Goal: Book appointment/travel/reservation

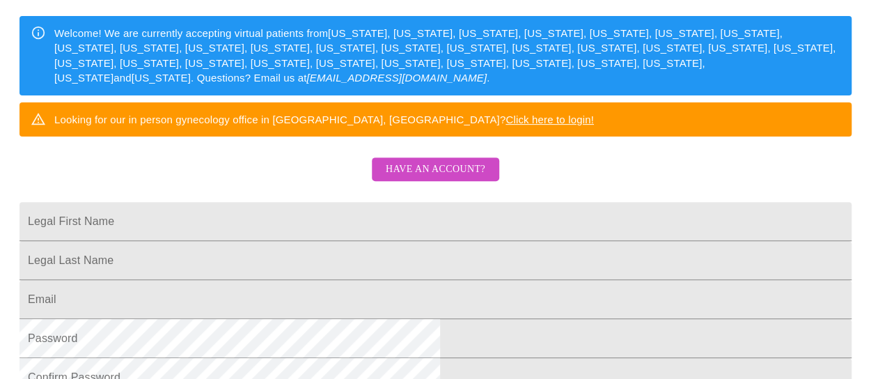
scroll to position [209, 0]
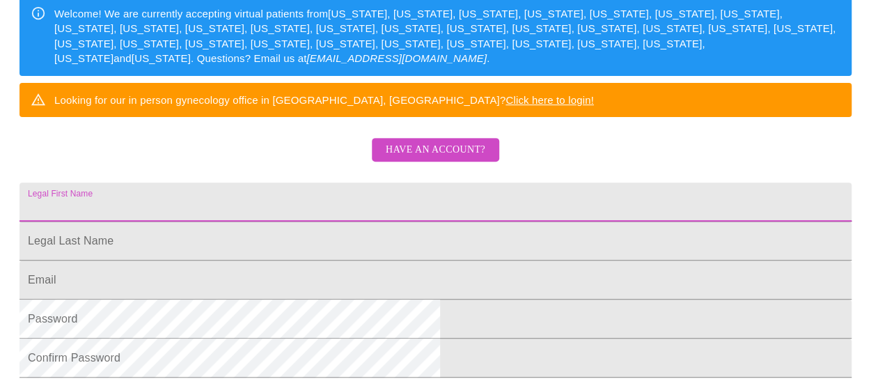
click at [329, 221] on input "Legal First Name" at bounding box center [435, 201] width 832 height 39
type input "[PERSON_NAME]"
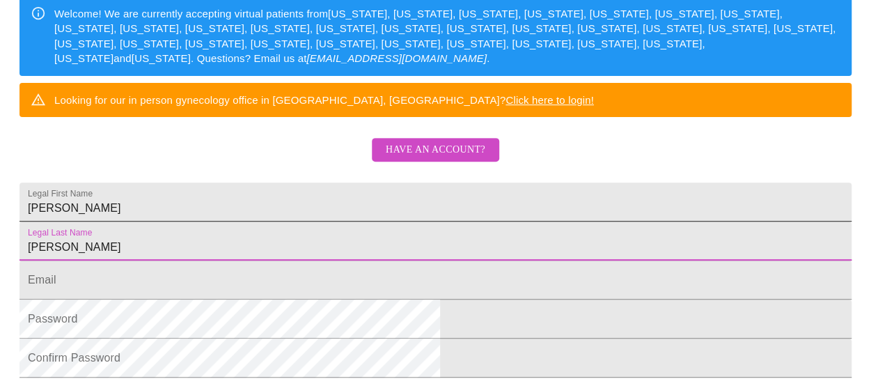
type input "[PERSON_NAME]"
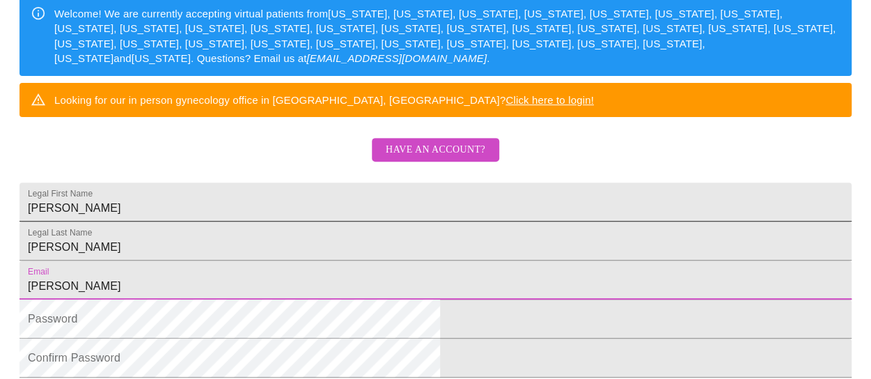
type input "[EMAIL_ADDRESS][DOMAIN_NAME]"
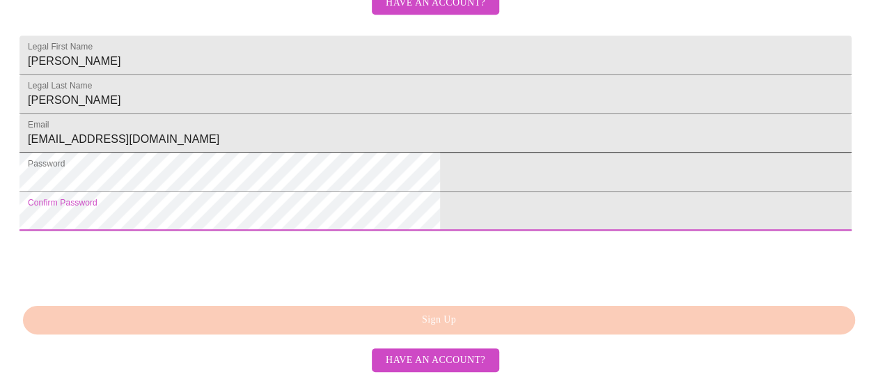
scroll to position [418, 0]
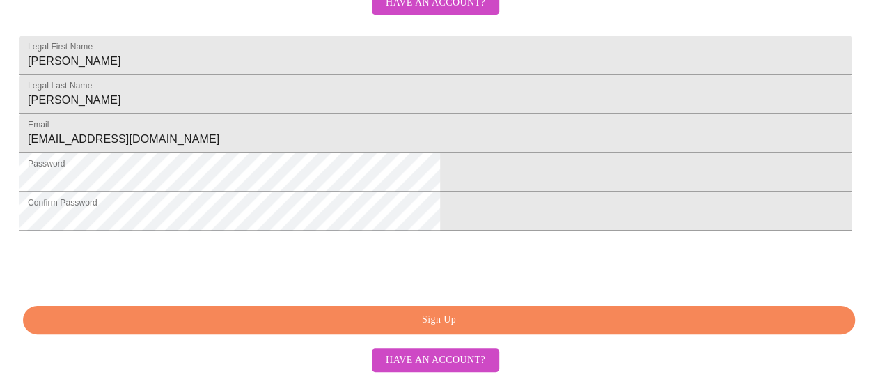
click at [513, 329] on span "Sign Up" at bounding box center [439, 319] width 800 height 17
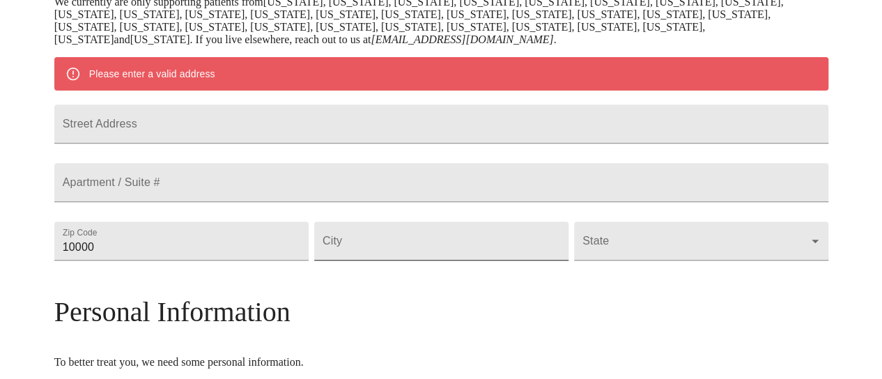
scroll to position [253, 0]
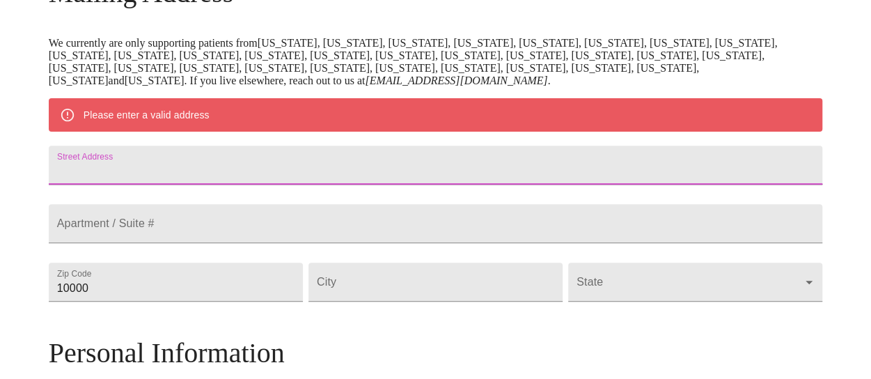
click at [290, 178] on input "Street Address" at bounding box center [436, 165] width 774 height 39
type input "[STREET_ADDRESS]"
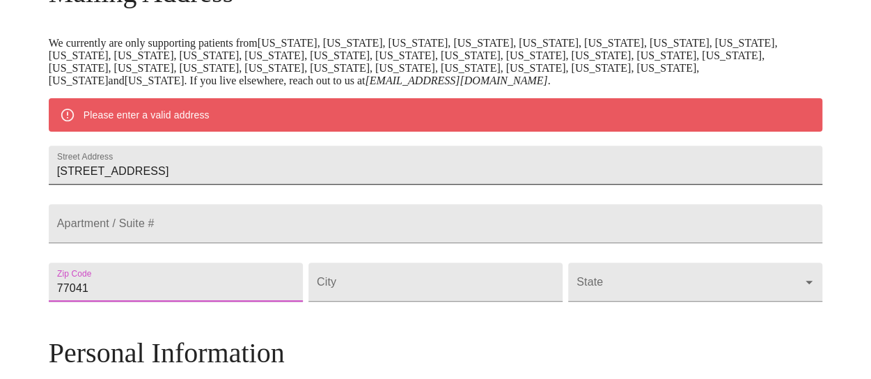
type input "77041"
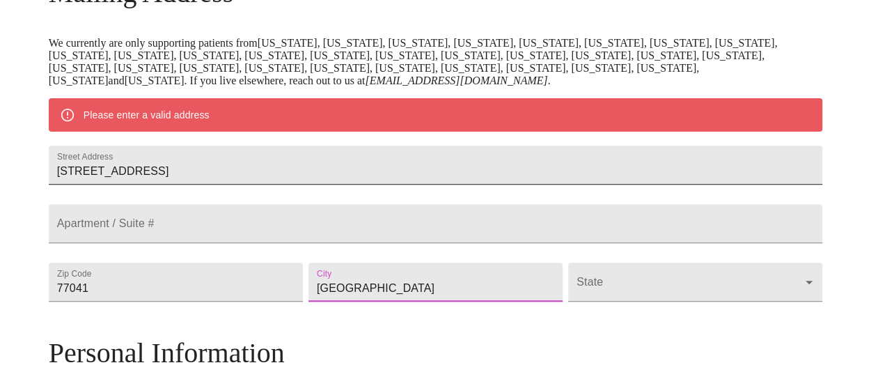
type input "[GEOGRAPHIC_DATA]"
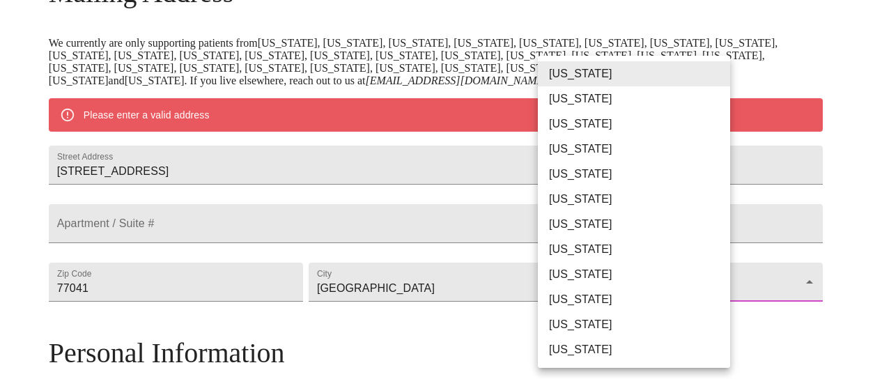
click at [572, 327] on body "MyMenopauseRx Welcome to MyMenopauseRx Since it's your first time here, you'll …" at bounding box center [441, 301] width 870 height 1098
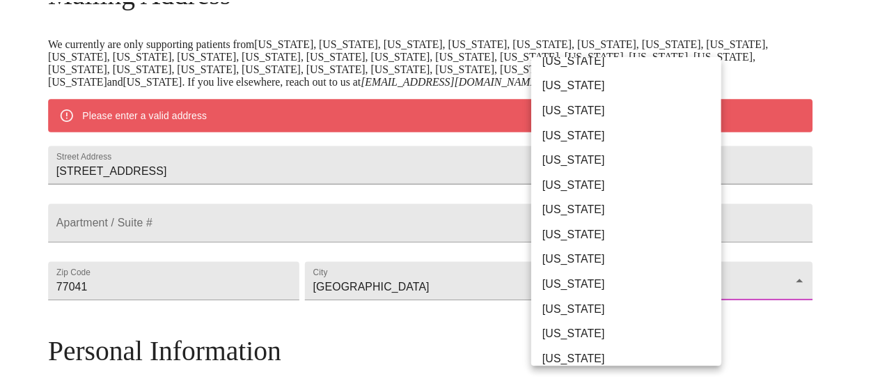
scroll to position [836, 0]
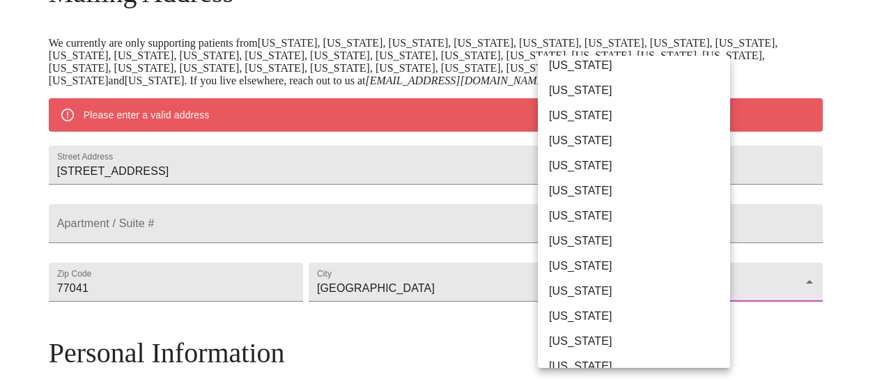
click at [572, 287] on li "[US_STATE]" at bounding box center [639, 291] width 203 height 25
type input "[US_STATE]"
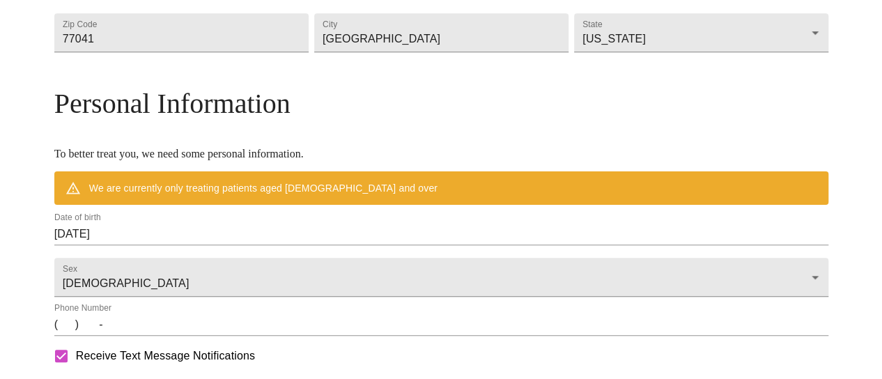
scroll to position [532, 0]
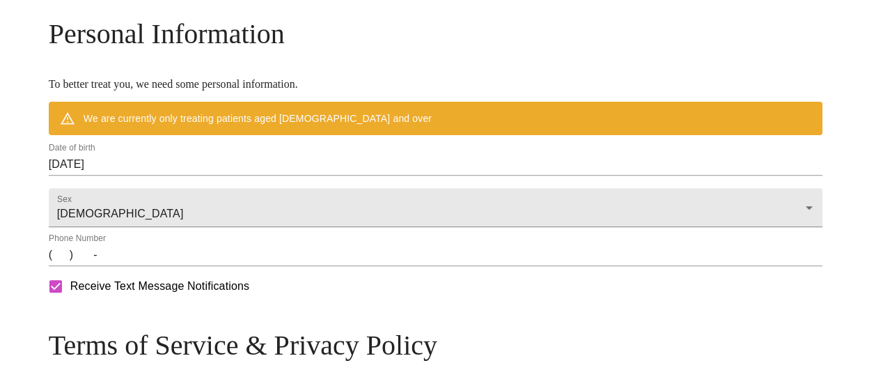
click at [242, 175] on input "[DATE]" at bounding box center [436, 164] width 774 height 22
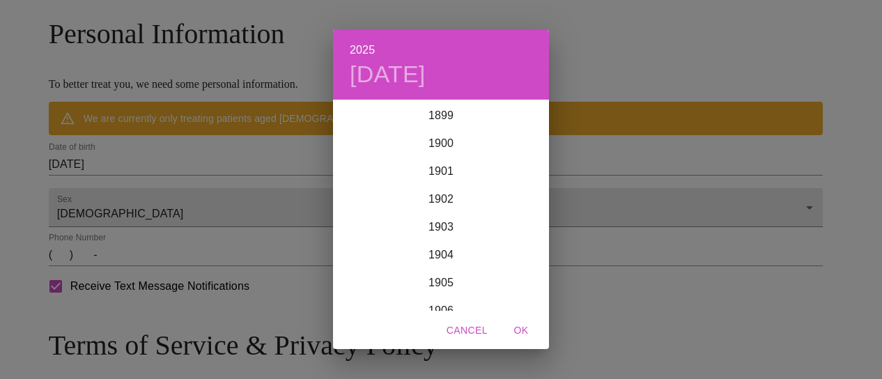
scroll to position [3426, 0]
click at [242, 189] on div "2025 [DATE] 1900 1901 1902 1903 1904 1905 1906 1907 1908 1909 1910 1911 1912 19…" at bounding box center [441, 189] width 882 height 379
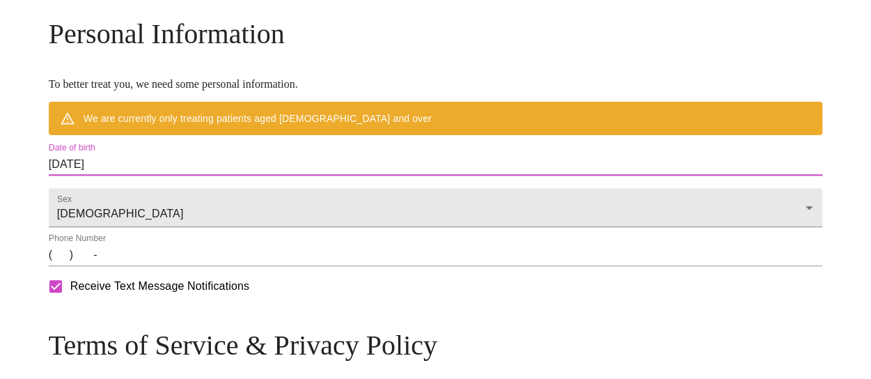
click at [211, 175] on input "[DATE]" at bounding box center [436, 164] width 774 height 22
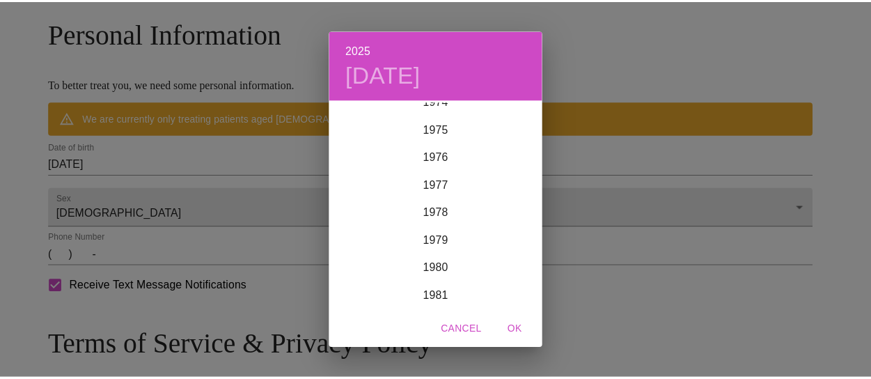
scroll to position [2033, 0]
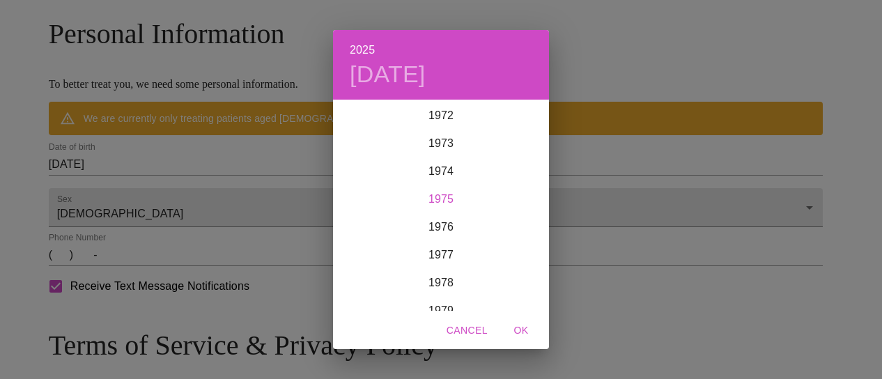
click at [439, 192] on div "1975" at bounding box center [441, 199] width 216 height 28
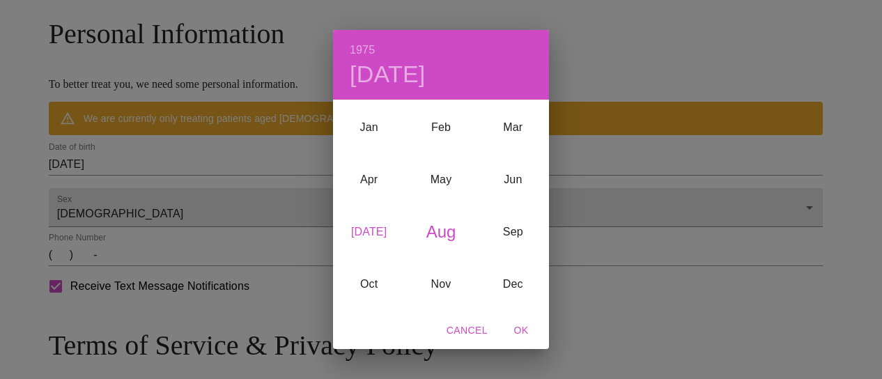
click at [370, 235] on div "[DATE]" at bounding box center [369, 232] width 72 height 52
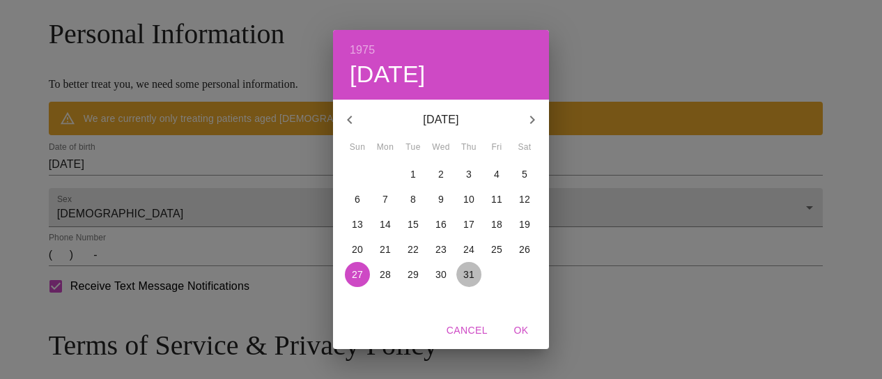
click at [471, 276] on p "31" at bounding box center [468, 274] width 11 height 14
click at [527, 326] on span "OK" at bounding box center [520, 330] width 33 height 17
type input "[DATE]"
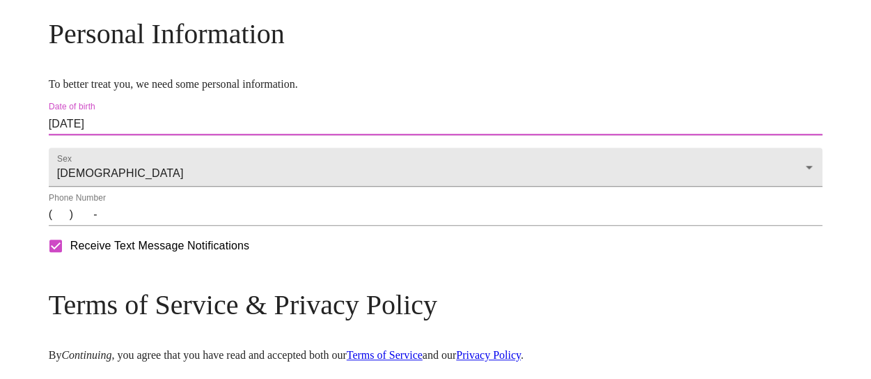
click at [70, 260] on input "Receive Text Message Notifications" at bounding box center [55, 245] width 29 height 29
checkbox input "false"
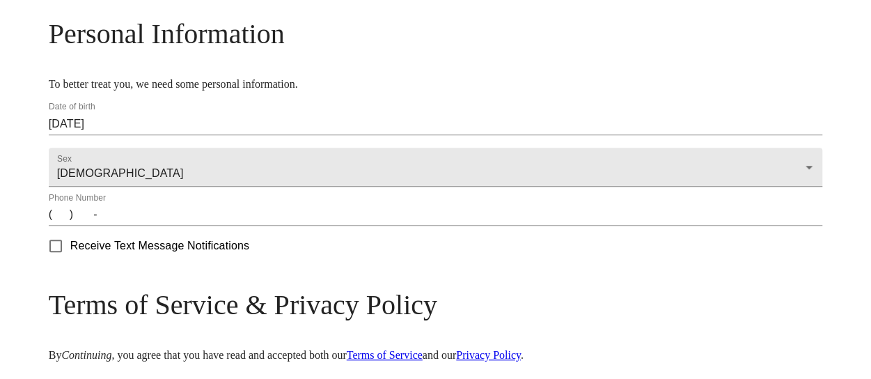
click at [156, 226] on input "(   )    -" at bounding box center [436, 214] width 774 height 22
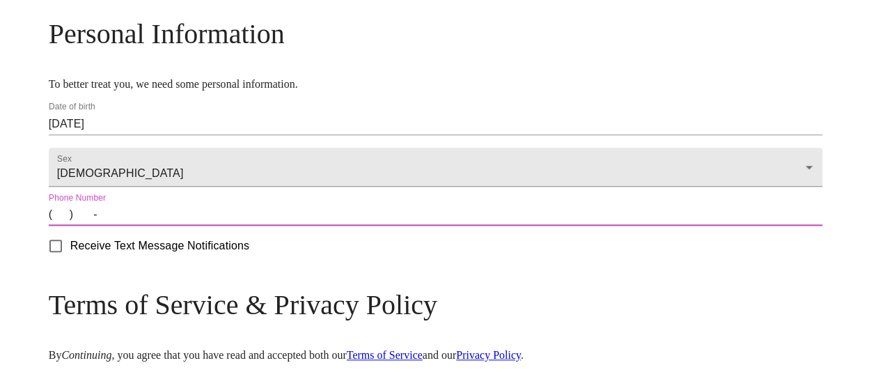
type input "[PHONE_NUMBER]"
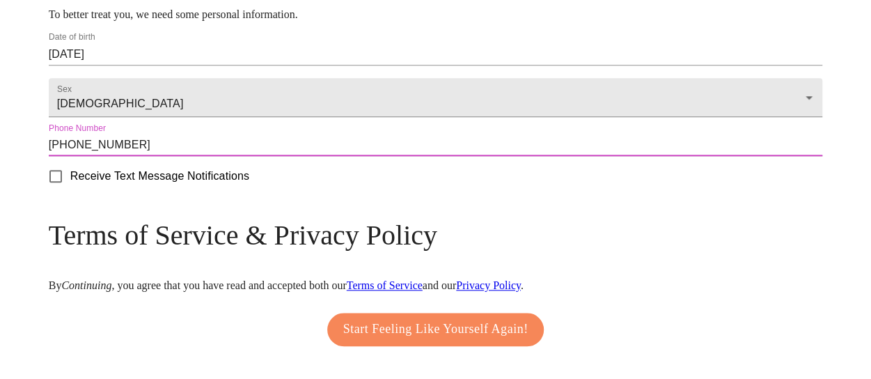
scroll to position [671, 0]
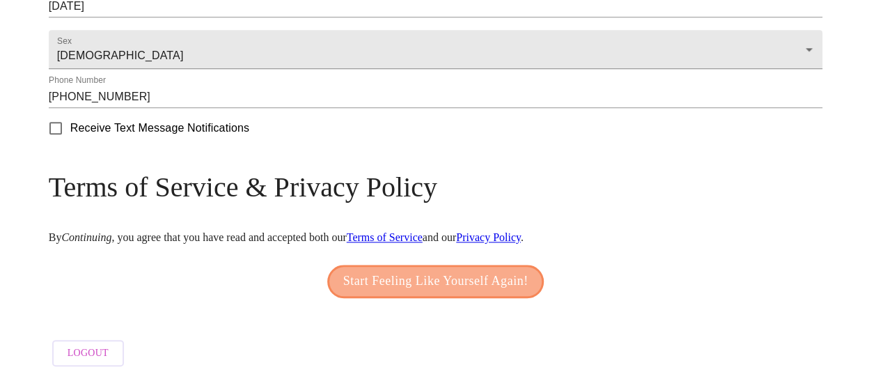
click at [421, 292] on span "Start Feeling Like Yourself Again!" at bounding box center [435, 281] width 185 height 22
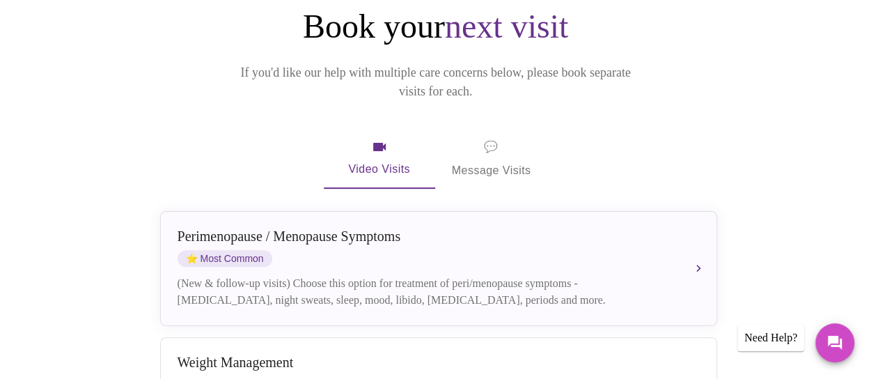
scroll to position [138, 0]
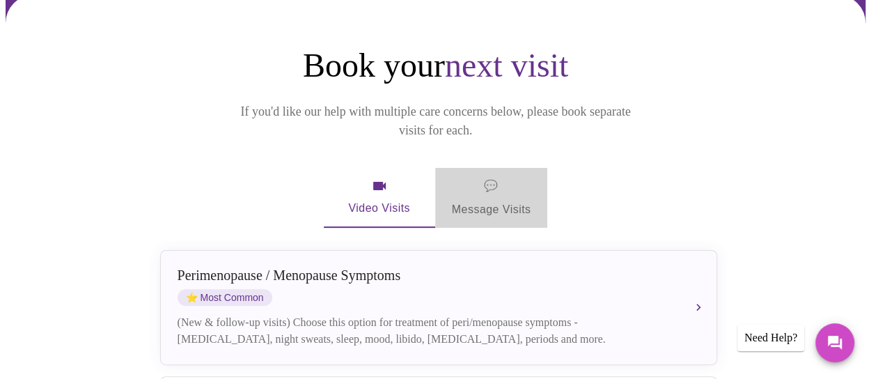
click at [485, 176] on span "💬 Message Visits" at bounding box center [491, 197] width 79 height 43
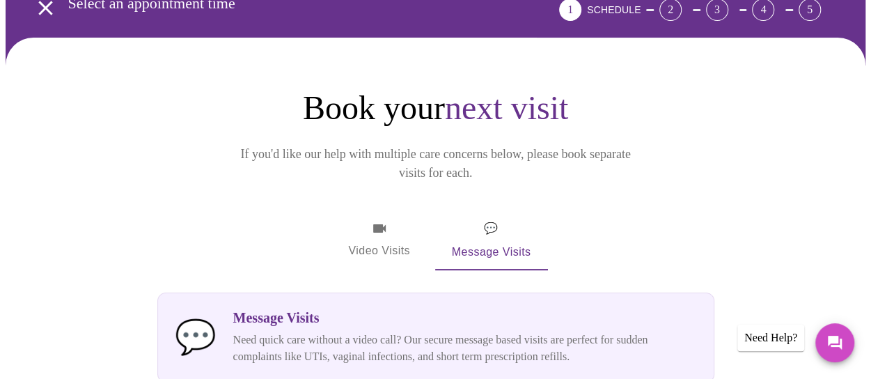
scroll to position [68, 0]
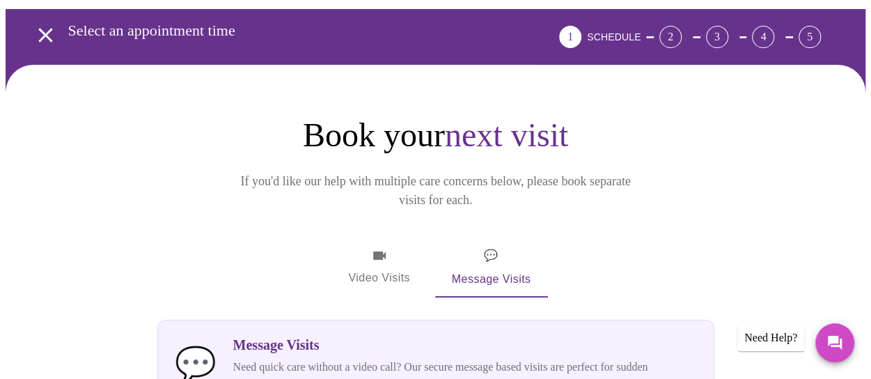
click at [379, 247] on span "Video Visits" at bounding box center [380, 267] width 78 height 40
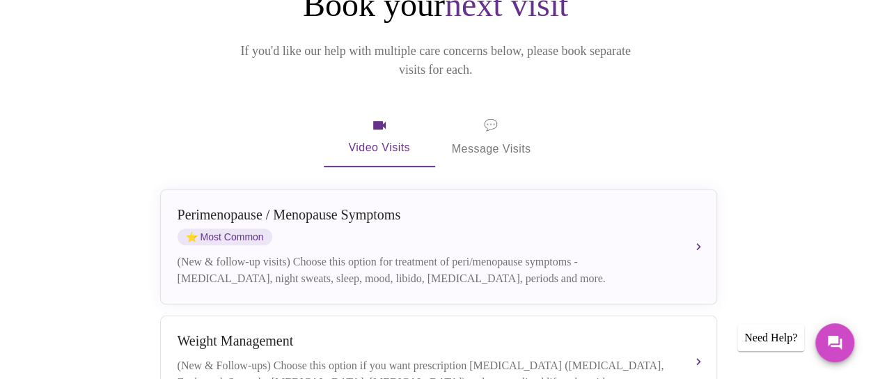
scroll to position [208, 0]
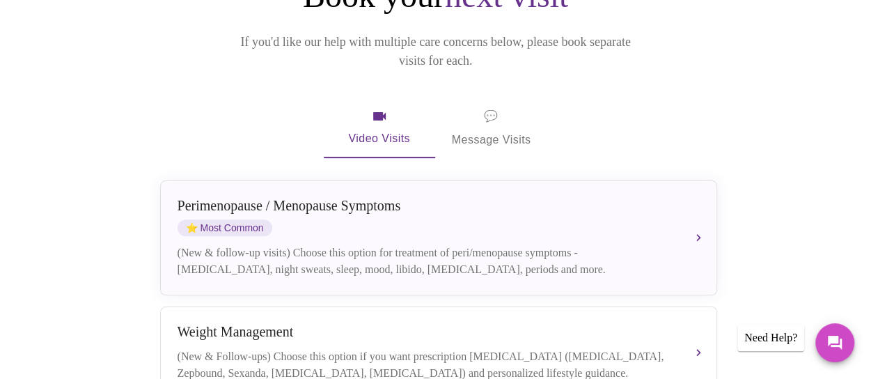
click at [572, 244] on div "(New & follow-up visits) Choose this option for treatment of peri/menopause sym…" at bounding box center [425, 260] width 494 height 33
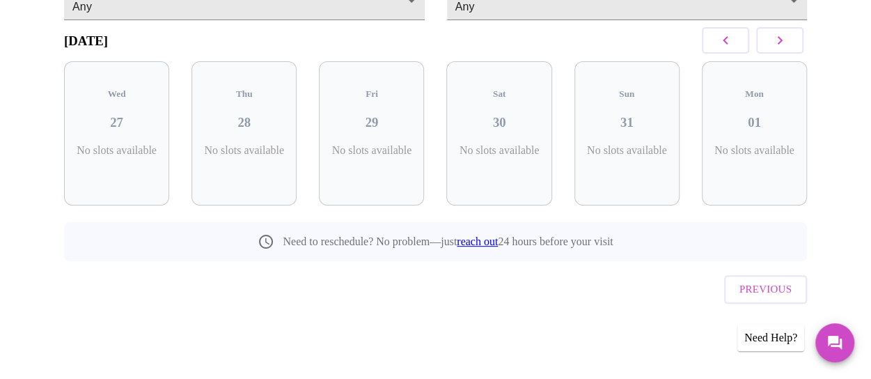
scroll to position [164, 0]
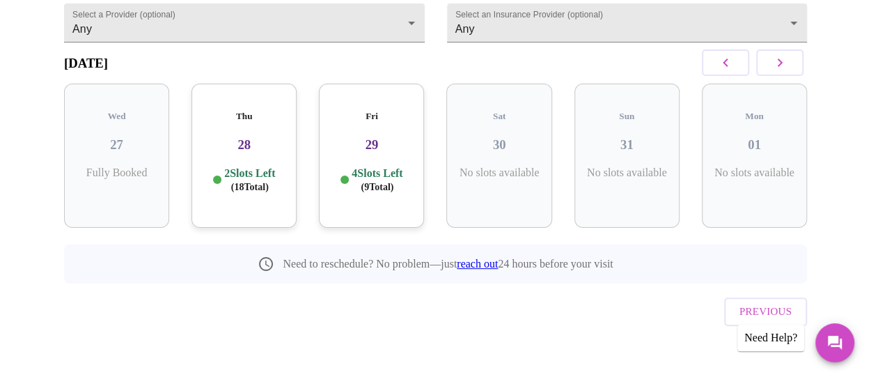
click at [244, 169] on p "2 Slots Left ( 18 Total)" at bounding box center [249, 179] width 51 height 27
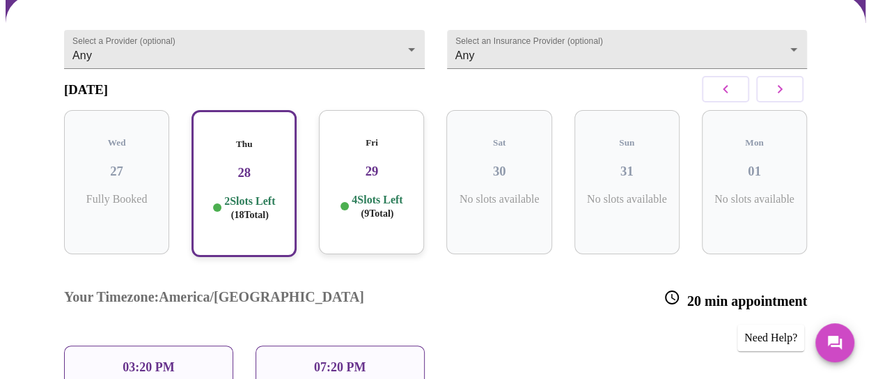
scroll to position [137, 0]
click at [369, 200] on p "4 Slots Left ( 9 Total)" at bounding box center [377, 207] width 51 height 27
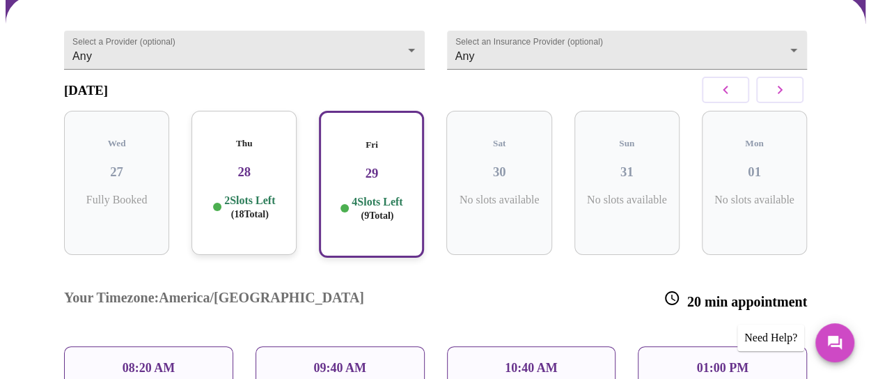
click at [363, 361] on p "09:40 AM" at bounding box center [339, 368] width 53 height 15
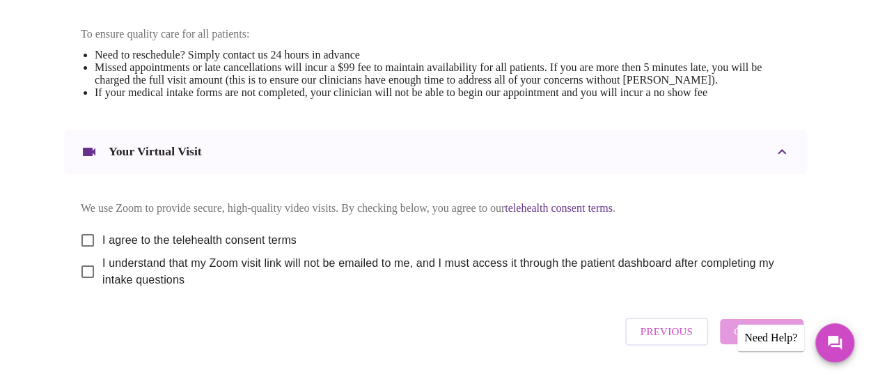
scroll to position [627, 0]
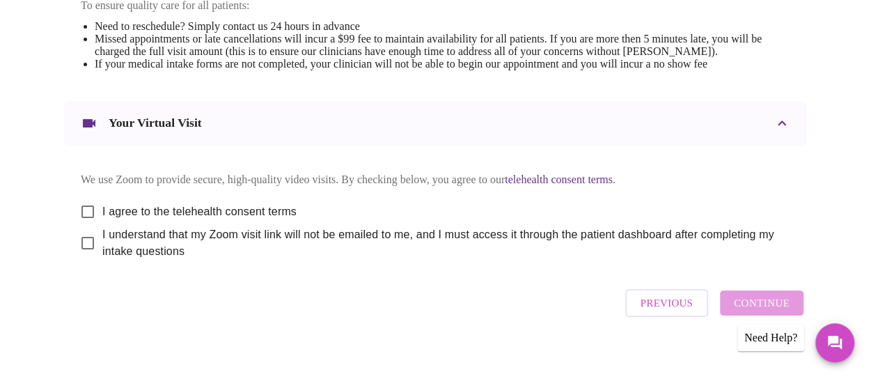
click at [86, 215] on input "I agree to the telehealth consent terms" at bounding box center [87, 211] width 29 height 29
checkbox input "true"
click at [81, 258] on input "I understand that my Zoom visit link will not be emailed to me, and I must acce…" at bounding box center [87, 242] width 29 height 29
checkbox input "true"
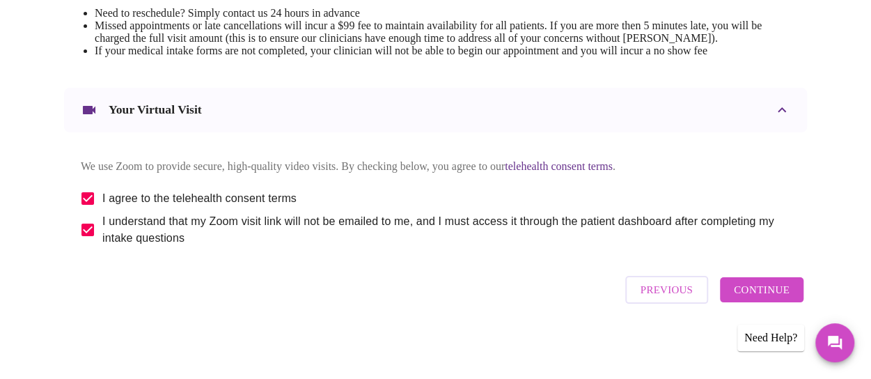
scroll to position [654, 0]
click at [764, 287] on span "Continue" at bounding box center [762, 290] width 56 height 18
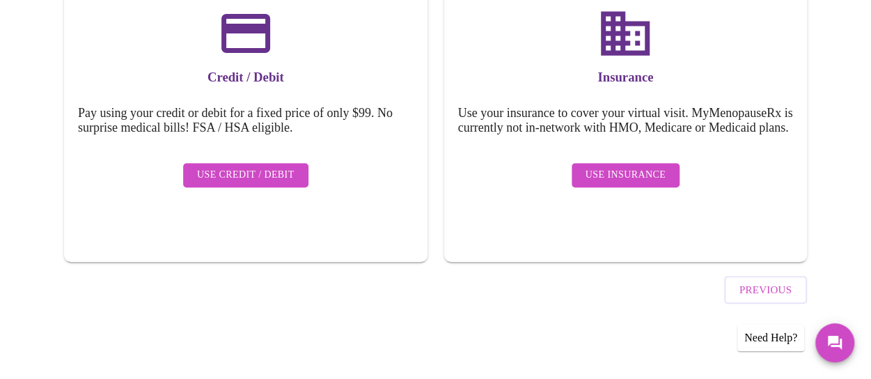
scroll to position [233, 0]
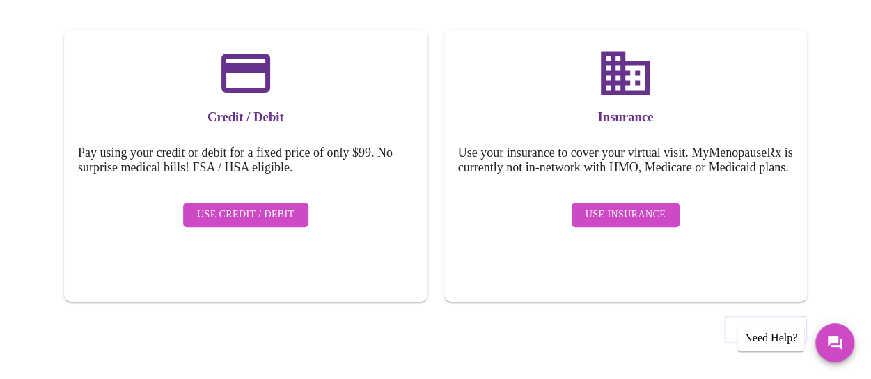
click at [627, 218] on span "Use Insurance" at bounding box center [626, 214] width 80 height 17
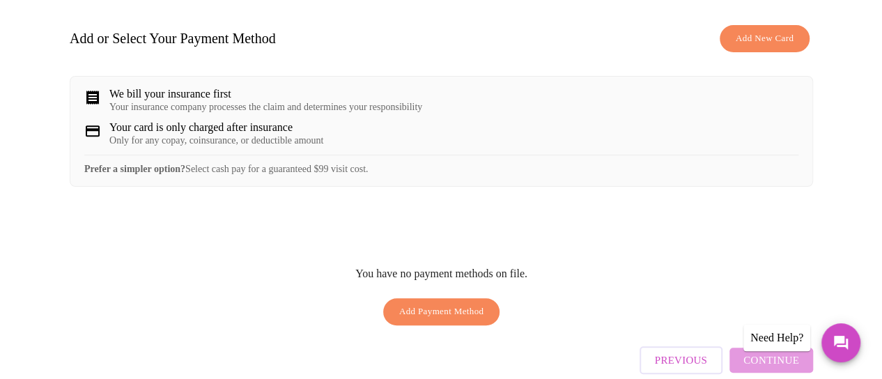
scroll to position [139, 0]
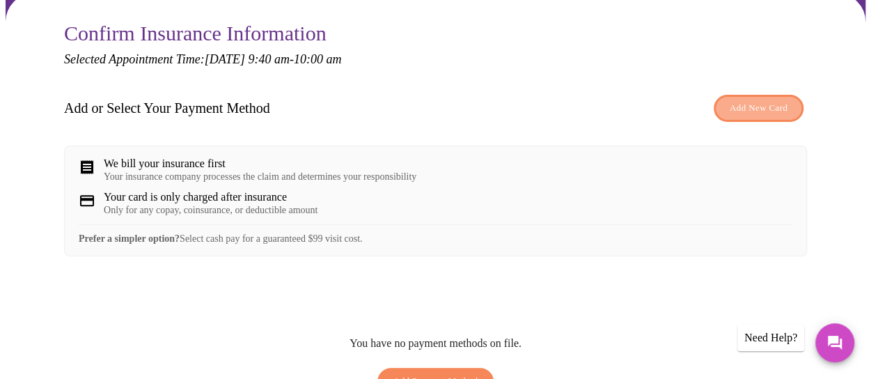
click at [762, 100] on span "Add New Card" at bounding box center [759, 108] width 58 height 16
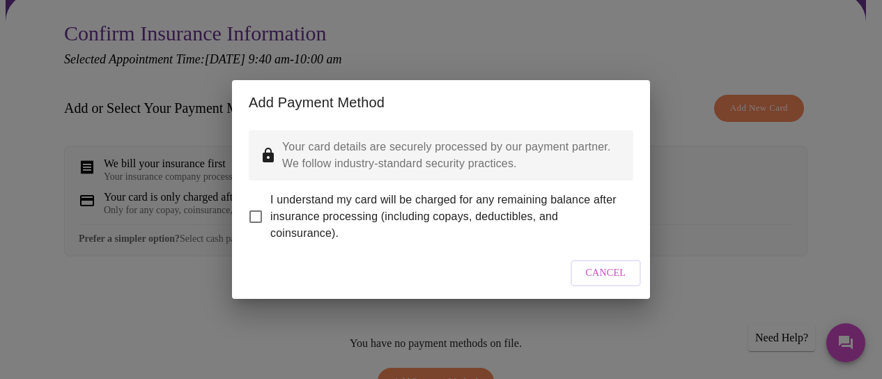
click at [256, 205] on input "I understand my card will be charged for any remaining balance after insurance …" at bounding box center [255, 216] width 29 height 29
checkbox input "true"
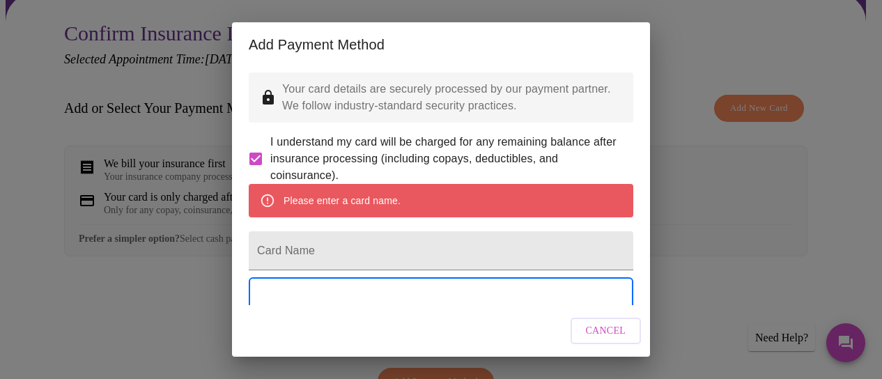
click at [384, 213] on div "Please enter a card name." at bounding box center [341, 200] width 117 height 25
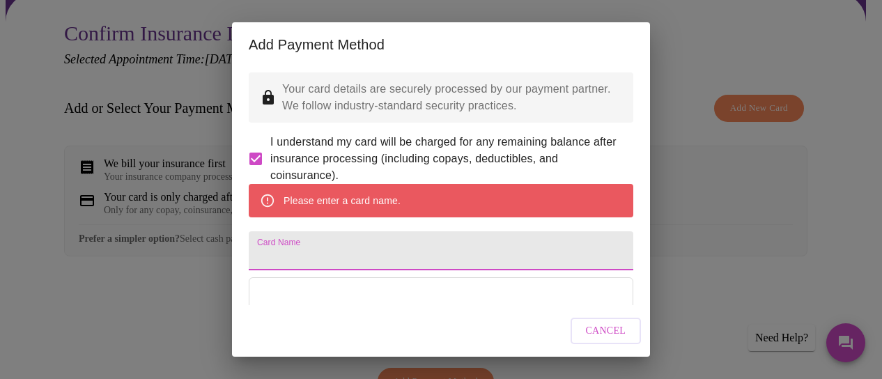
click at [362, 270] on input "Card Name" at bounding box center [441, 250] width 384 height 39
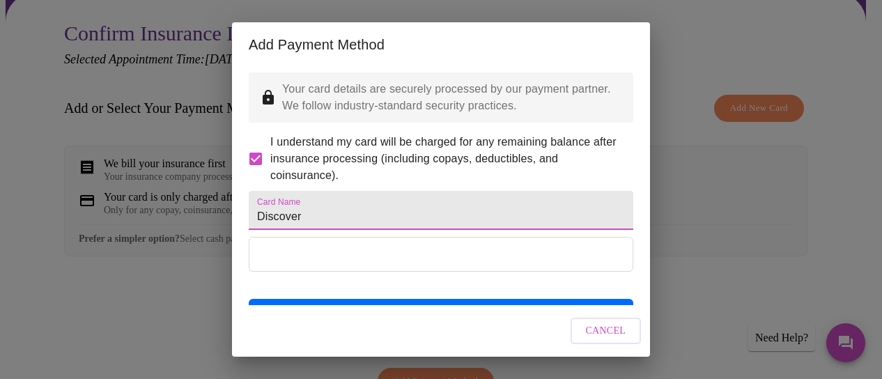
type input "Discover"
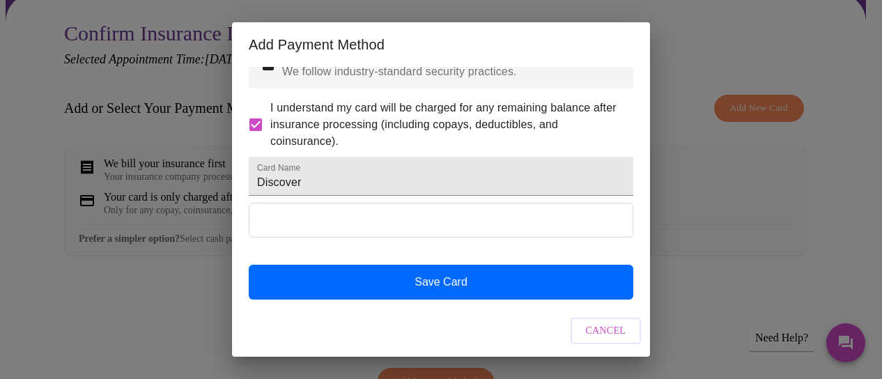
scroll to position [70, 0]
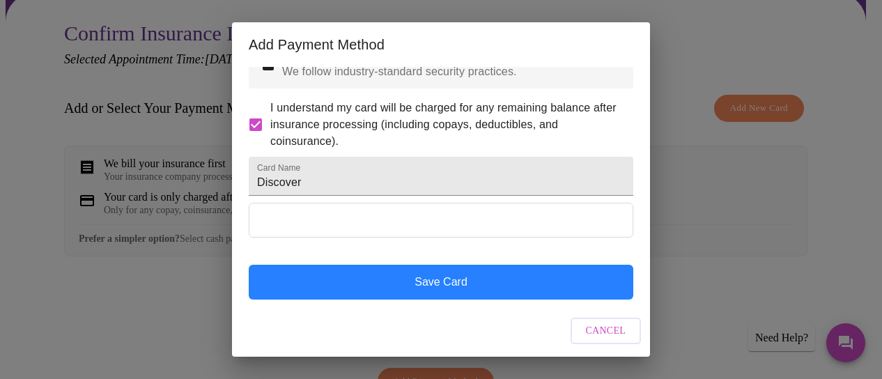
click at [462, 286] on button "Save Card" at bounding box center [441, 282] width 384 height 35
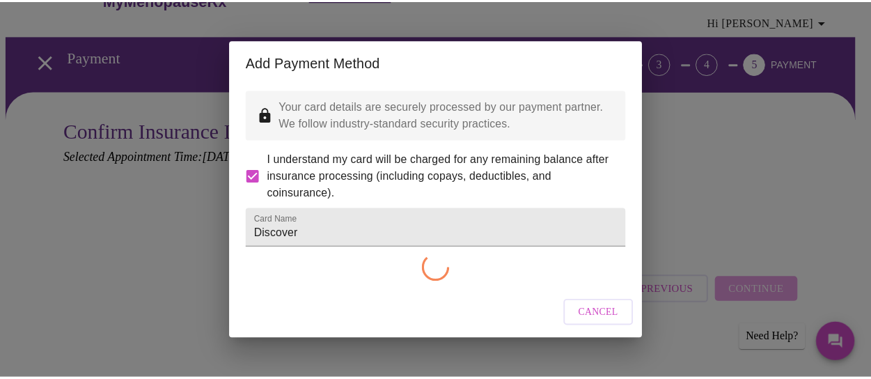
scroll to position [35, 0]
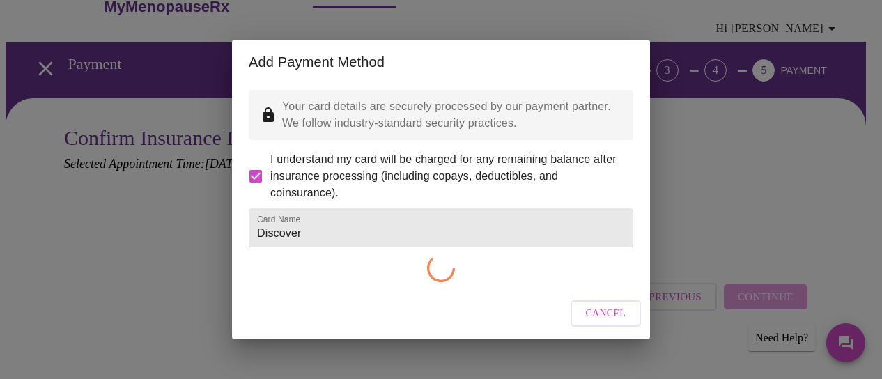
checkbox input "false"
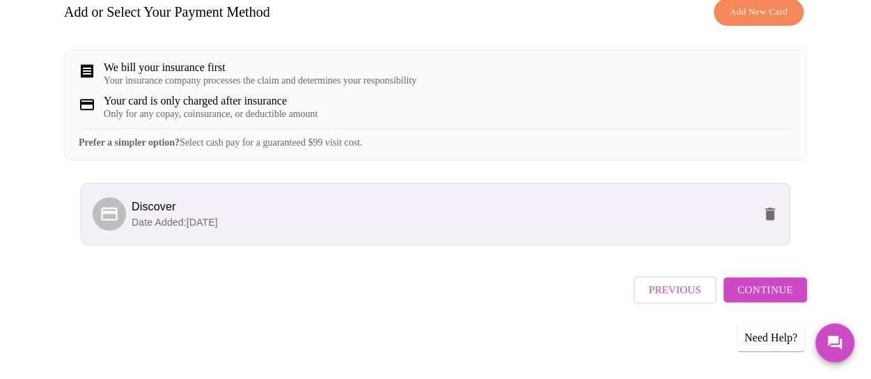
scroll to position [244, 0]
click at [753, 293] on span "Continue" at bounding box center [765, 290] width 56 height 18
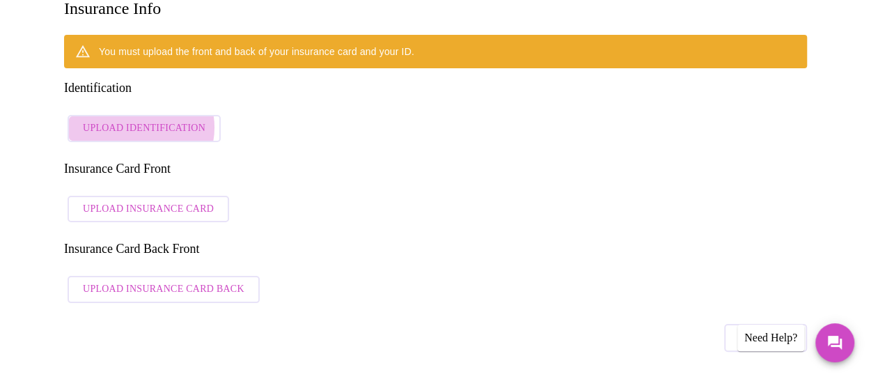
click at [133, 120] on span "Upload Identification" at bounding box center [144, 128] width 123 height 17
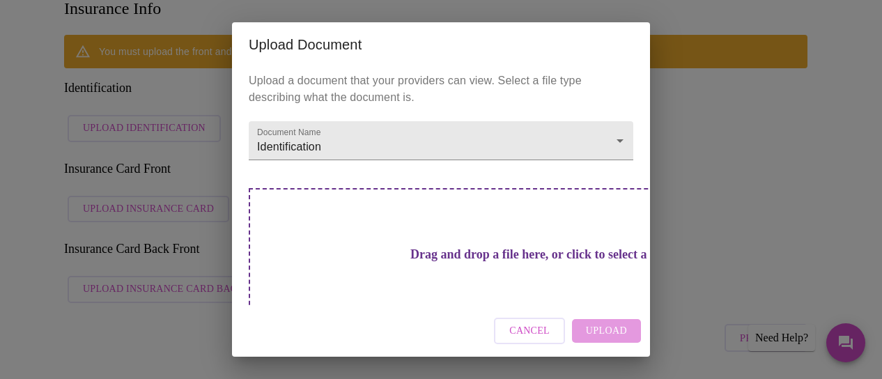
click at [534, 329] on span "Cancel" at bounding box center [529, 330] width 40 height 17
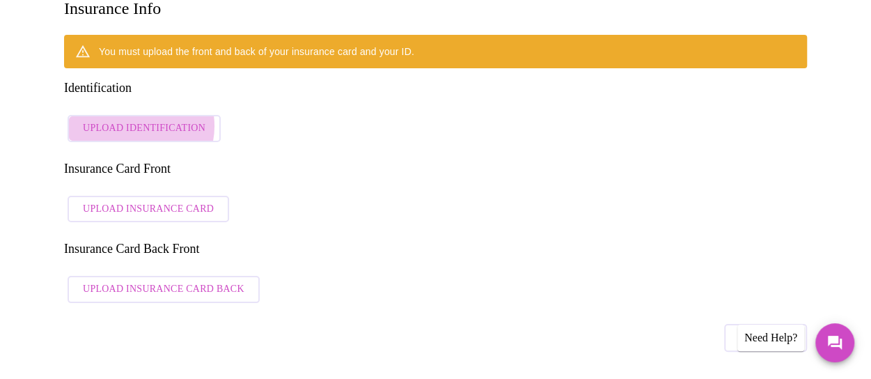
click at [130, 120] on span "Upload Identification" at bounding box center [144, 128] width 123 height 17
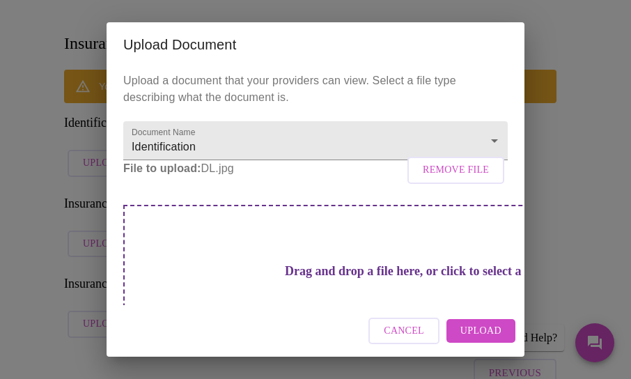
click at [479, 327] on span "Upload" at bounding box center [480, 330] width 41 height 17
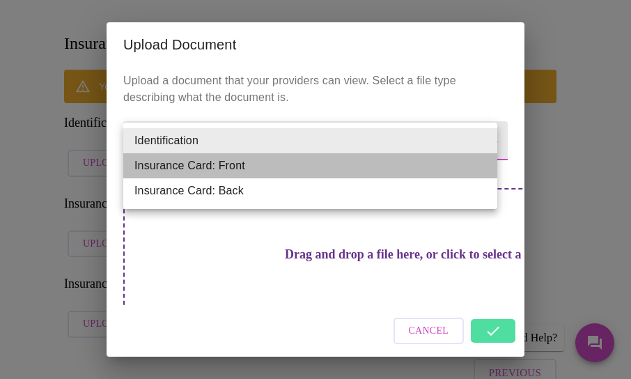
click at [236, 164] on li "Insurance Card: Front" at bounding box center [310, 165] width 374 height 25
type input "Insurance Card: Front"
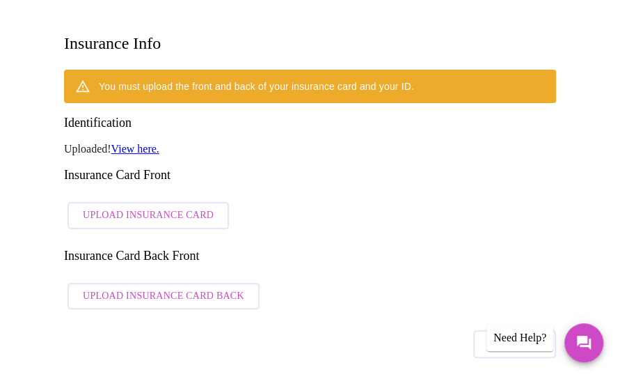
click at [178, 207] on span "Upload Insurance Card" at bounding box center [148, 215] width 131 height 17
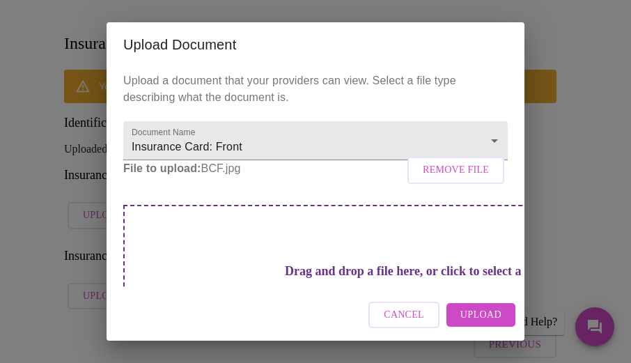
click at [485, 311] on span "Upload" at bounding box center [480, 314] width 41 height 17
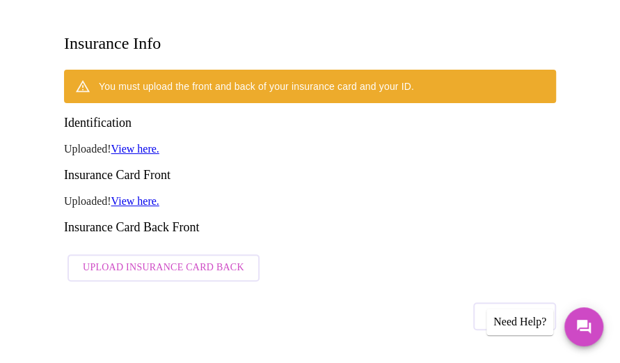
click at [188, 259] on span "Upload Insurance Card Back" at bounding box center [164, 267] width 162 height 17
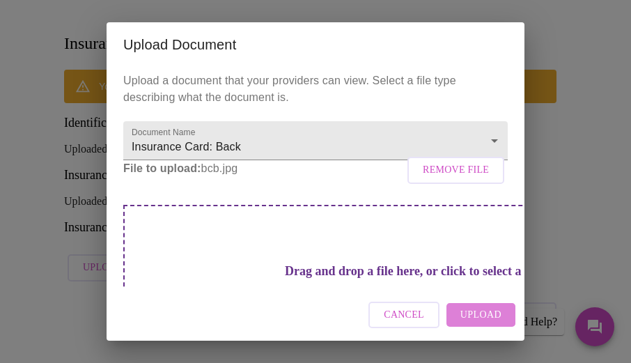
click at [482, 310] on span "Upload" at bounding box center [480, 314] width 41 height 17
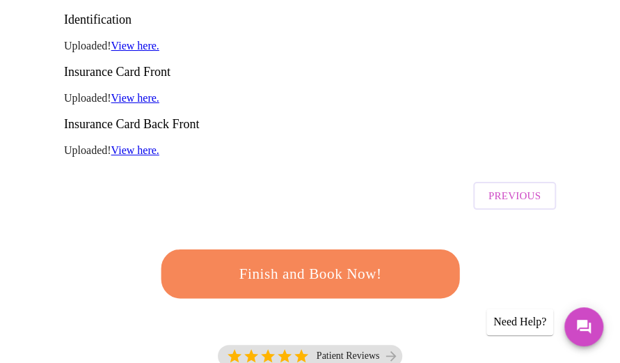
scroll to position [384, 0]
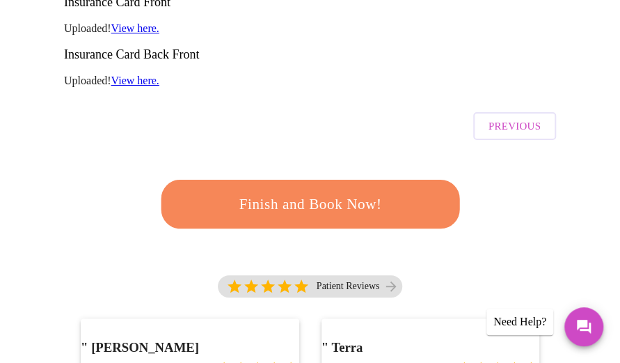
click at [276, 191] on span "Finish and Book Now!" at bounding box center [311, 204] width 258 height 26
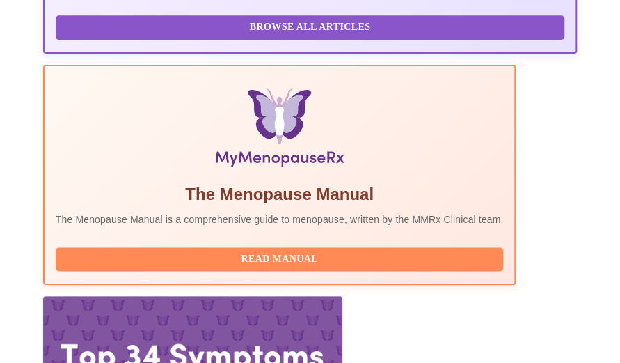
scroll to position [492, 0]
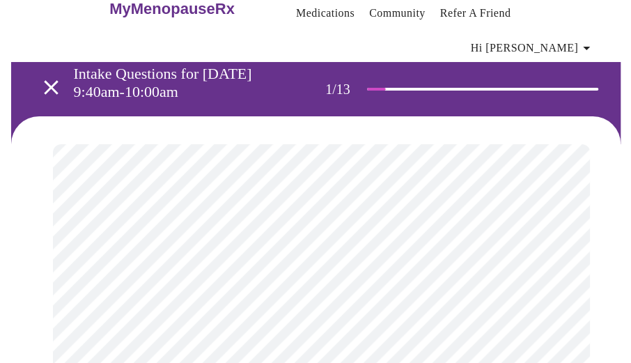
scroll to position [70, 0]
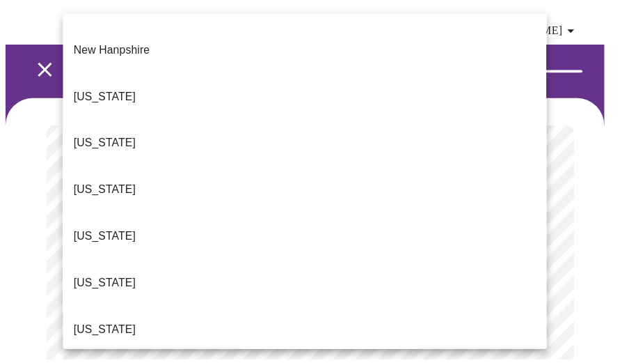
scroll to position [1323, 0]
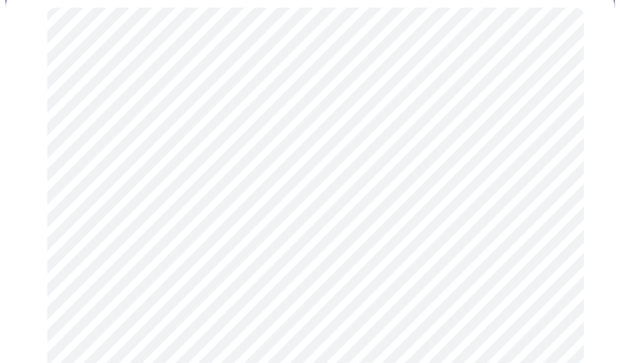
scroll to position [209, 0]
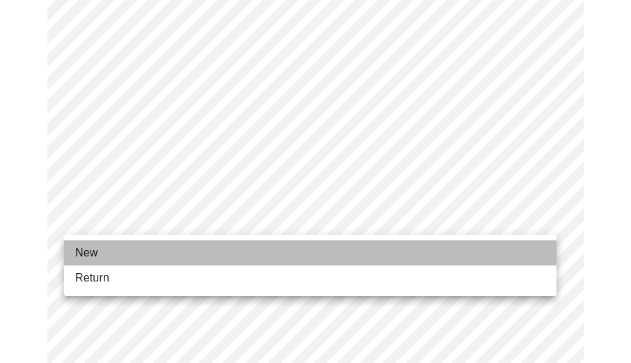
click at [114, 258] on li "New" at bounding box center [310, 252] width 492 height 25
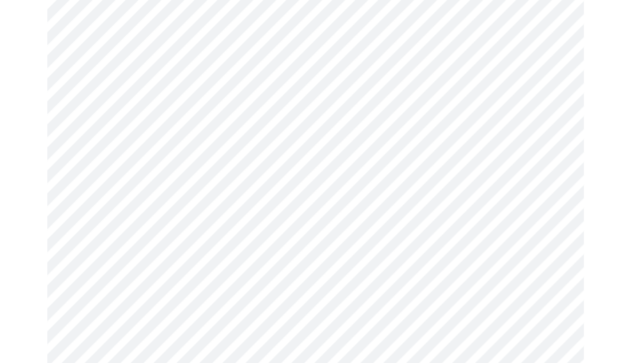
scroll to position [836, 0]
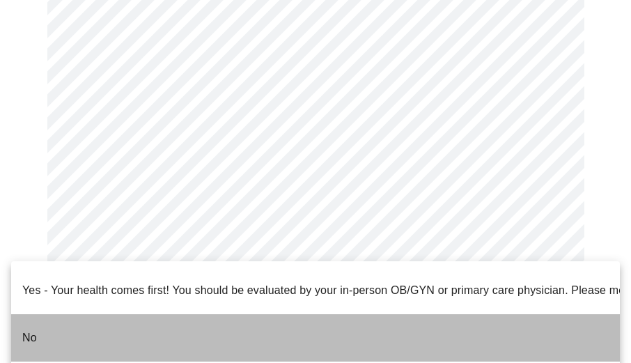
click at [30, 329] on p "No" at bounding box center [29, 337] width 15 height 17
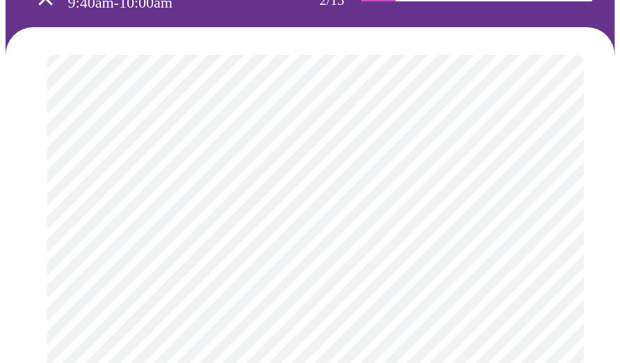
scroll to position [209, 0]
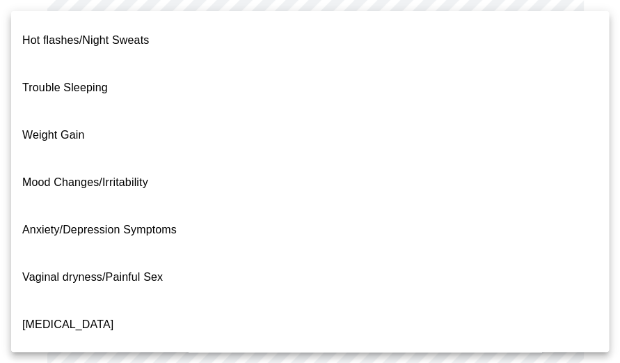
click at [530, 112] on body "MyMenopauseRx Appointments Messaging Labs Uploads Medications Community Refer a…" at bounding box center [310, 257] width 609 height 920
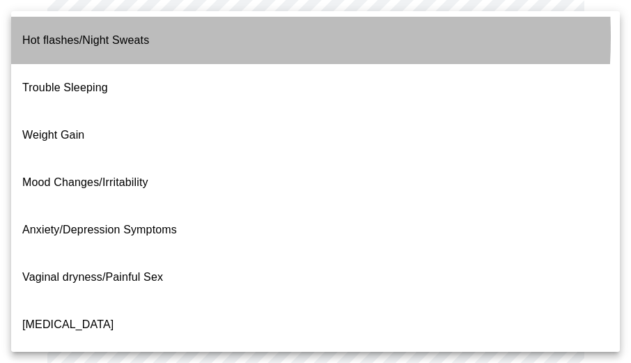
click at [127, 37] on p "Hot flashes/Night Sweats" at bounding box center [85, 40] width 127 height 17
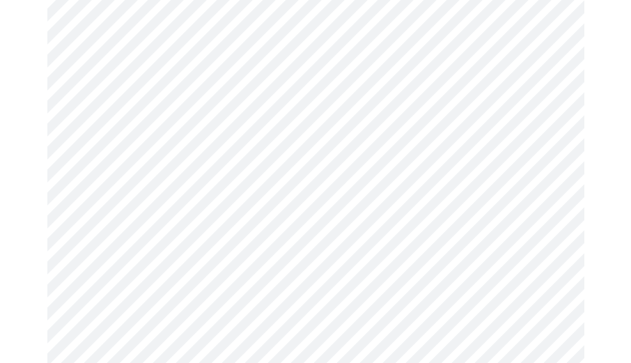
click at [255, 127] on body "MyMenopauseRx Appointments Messaging Labs Uploads Medications Community Refer a…" at bounding box center [316, 253] width 620 height 912
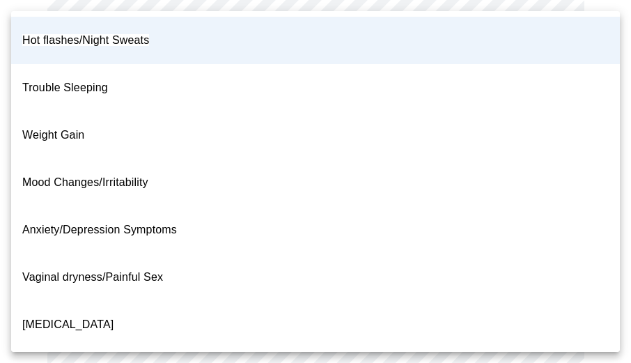
click at [81, 127] on p "Weight Gain" at bounding box center [53, 135] width 62 height 17
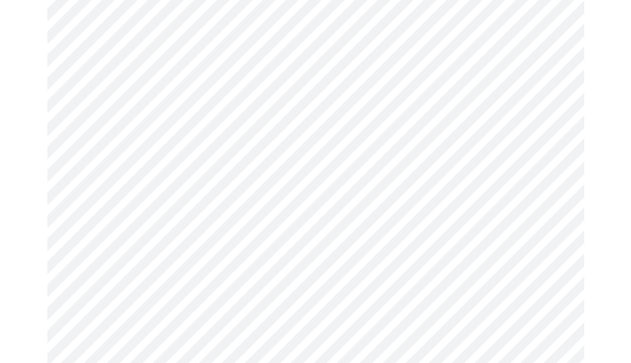
click at [540, 119] on body "MyMenopauseRx Appointments Messaging Labs Uploads Medications Community Refer a…" at bounding box center [316, 253] width 620 height 912
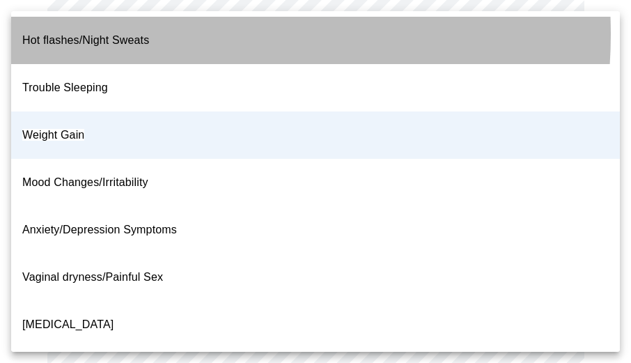
click at [163, 34] on li "Hot flashes/Night Sweats" at bounding box center [315, 40] width 609 height 47
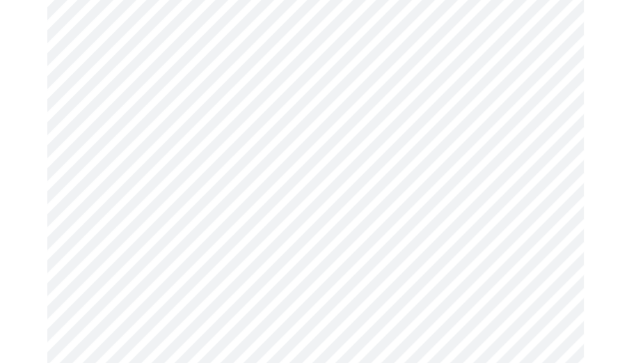
scroll to position [279, 0]
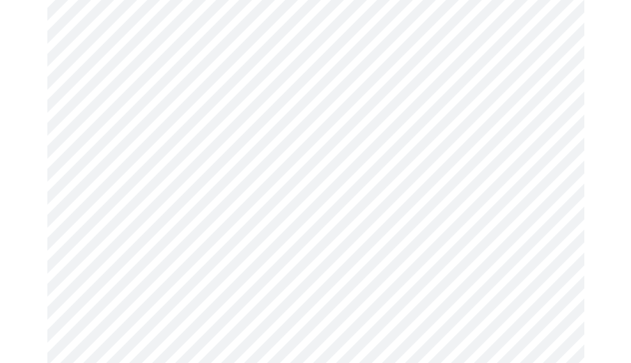
click at [423, 196] on body "MyMenopauseRx Appointments Messaging Labs Uploads Medications Community Refer a…" at bounding box center [316, 183] width 620 height 912
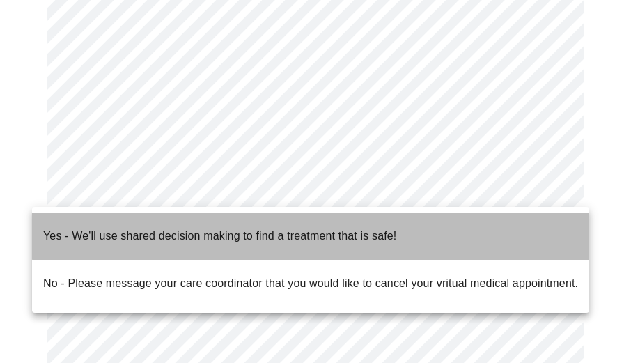
click at [375, 228] on p "Yes - We'll use shared decision making to find a treatment that is safe!" at bounding box center [219, 236] width 353 height 17
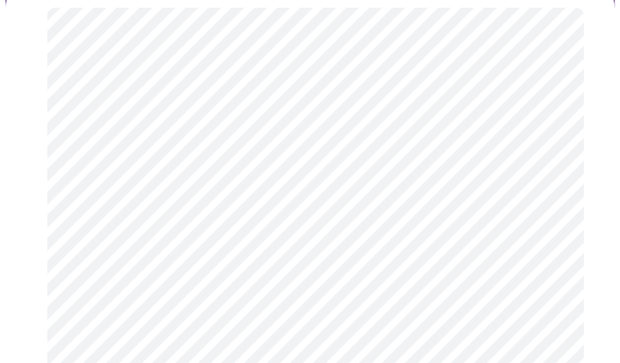
scroll to position [209, 0]
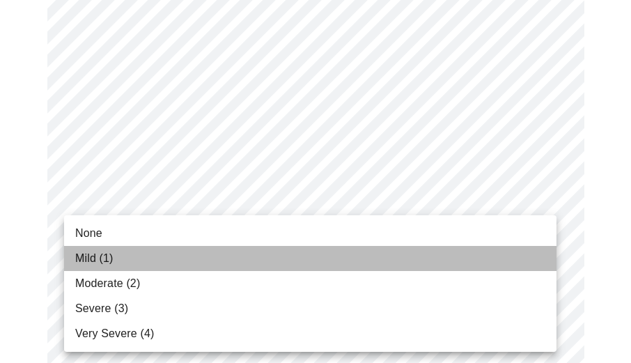
click at [175, 262] on li "Mild (1)" at bounding box center [310, 258] width 492 height 25
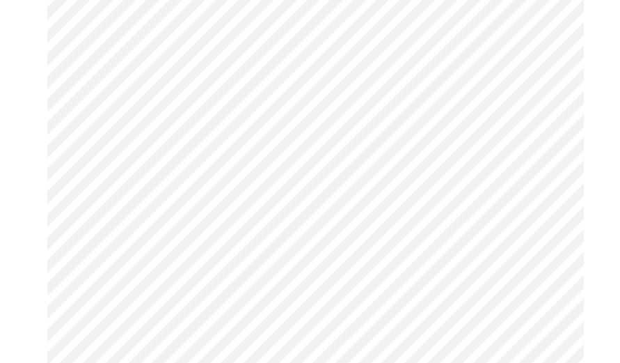
scroll to position [279, 0]
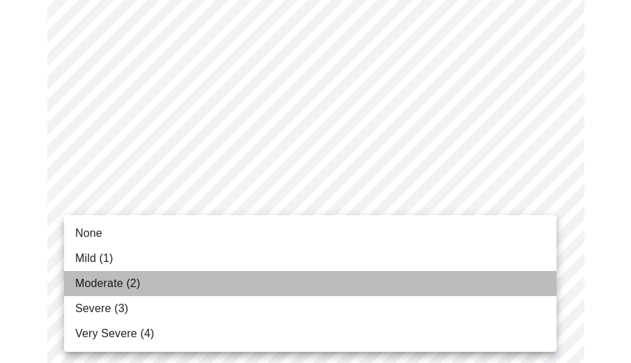
click at [121, 286] on span "Moderate (2)" at bounding box center [107, 283] width 65 height 17
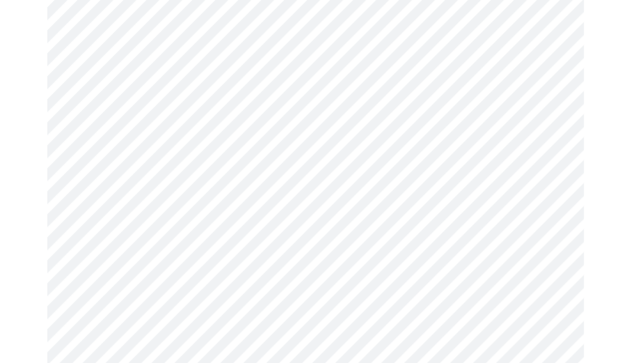
scroll to position [418, 0]
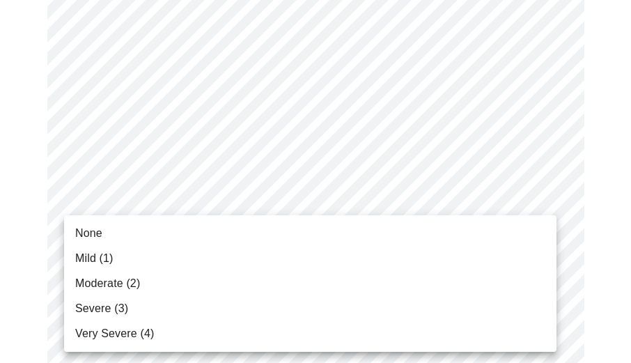
click at [106, 313] on span "Severe (3)" at bounding box center [101, 308] width 53 height 17
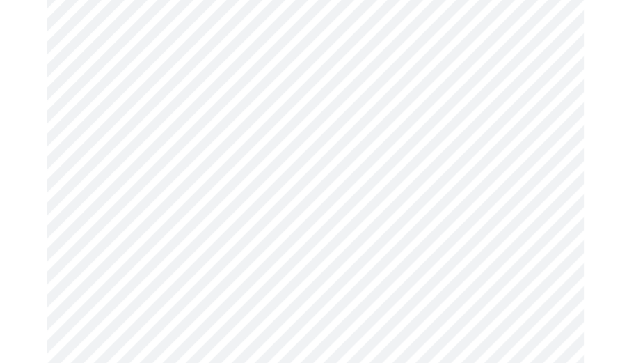
scroll to position [557, 0]
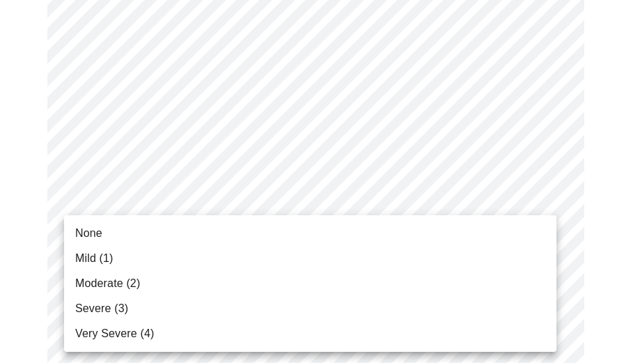
click at [88, 258] on span "Mild (1)" at bounding box center [94, 258] width 38 height 17
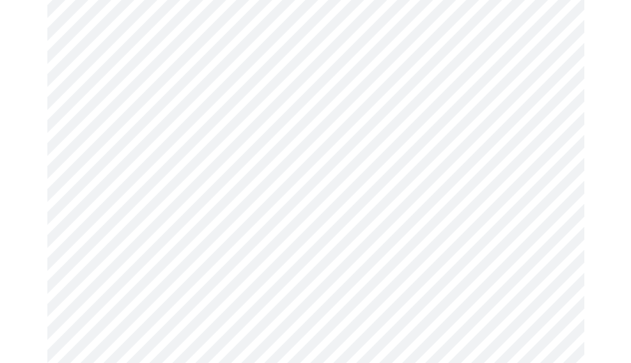
click at [499, 296] on body "MyMenopauseRx Appointments Messaging Labs Uploads Medications Community Refer a…" at bounding box center [316, 367] width 620 height 1838
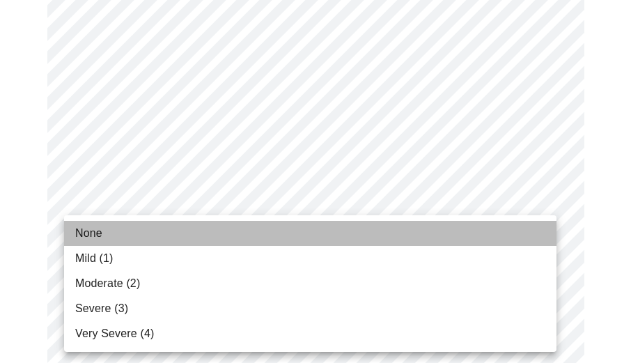
click at [132, 233] on li "None" at bounding box center [310, 233] width 492 height 25
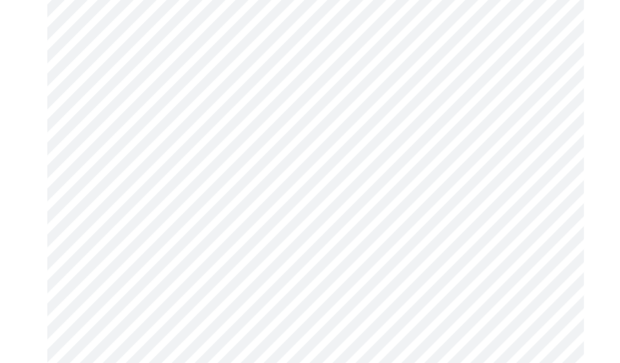
scroll to position [696, 0]
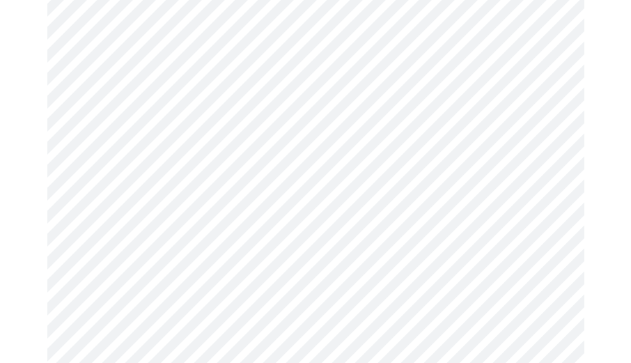
click at [519, 264] on body "MyMenopauseRx Appointments Messaging Labs Uploads Medications Community Refer a…" at bounding box center [316, 218] width 620 height 1819
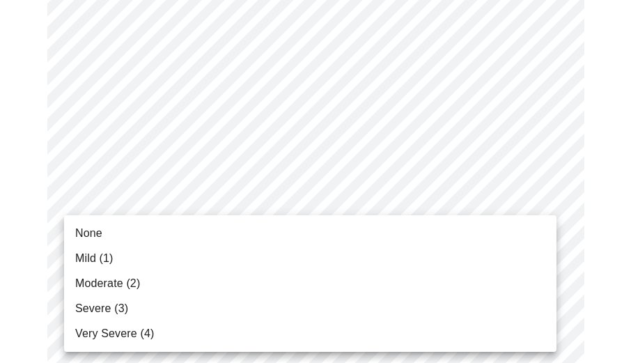
click at [111, 257] on span "Mild (1)" at bounding box center [94, 258] width 38 height 17
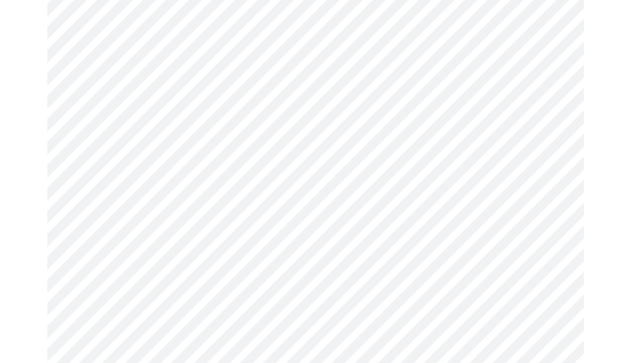
click at [134, 266] on span "Mild (1)" at bounding box center [148, 271] width 29 height 10
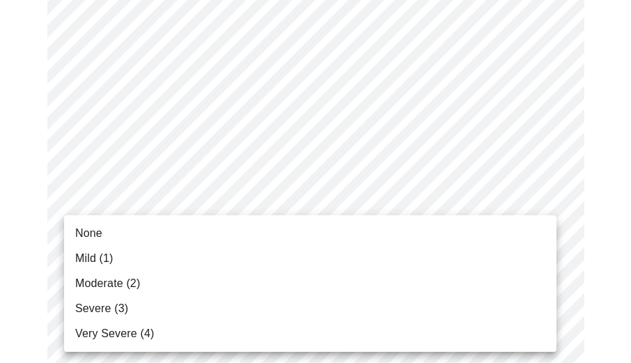
click at [497, 227] on body "MyMenopauseRx Appointments Messaging Labs Uploads Medications Community Refer a…" at bounding box center [316, 69] width 620 height 1799
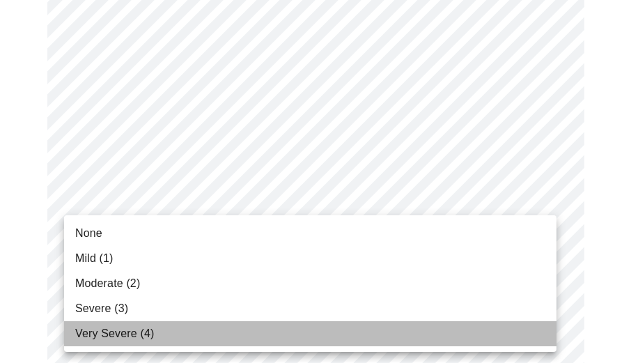
click at [135, 329] on span "Very Severe (4)" at bounding box center [114, 333] width 79 height 17
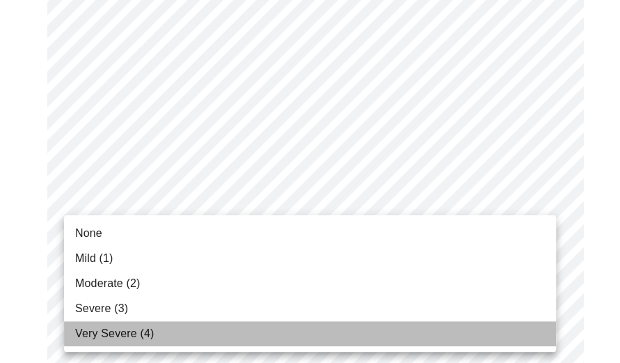
click at [135, 329] on span "Very Severe (4)" at bounding box center [114, 333] width 79 height 17
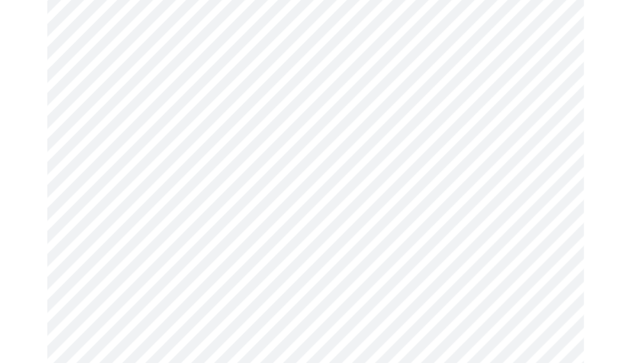
scroll to position [905, 0]
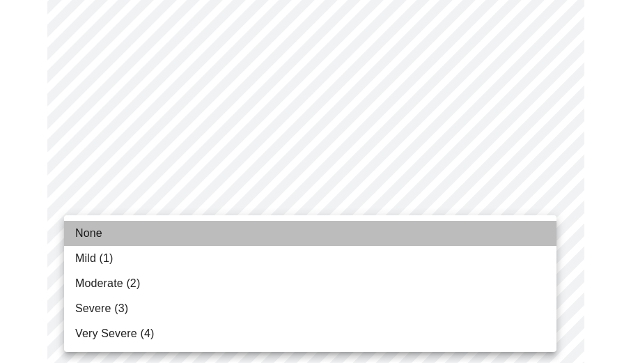
click at [116, 229] on li "None" at bounding box center [310, 233] width 492 height 25
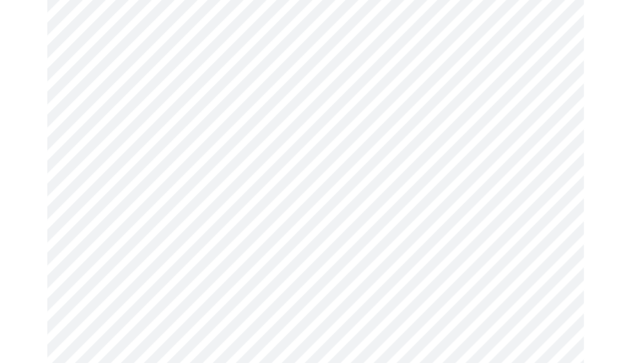
scroll to position [1045, 0]
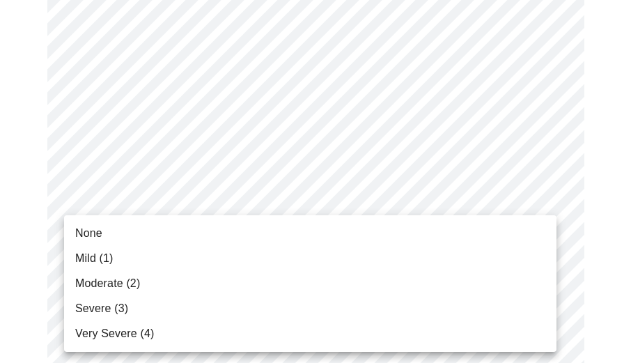
click at [104, 239] on li "None" at bounding box center [310, 233] width 492 height 25
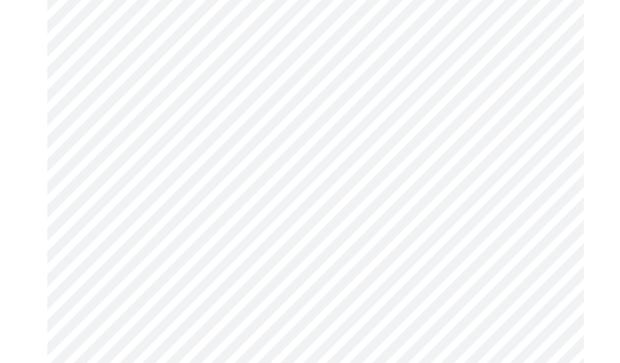
scroll to position [1184, 0]
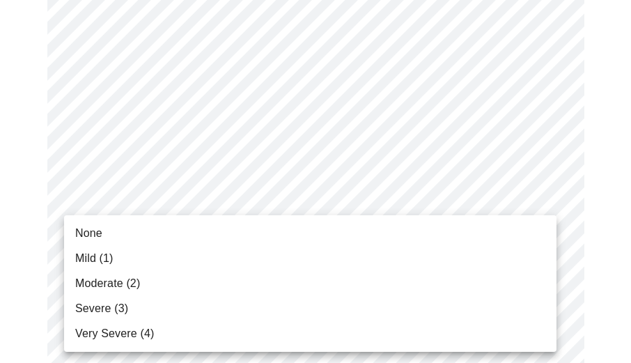
click at [113, 244] on li "None" at bounding box center [310, 233] width 492 height 25
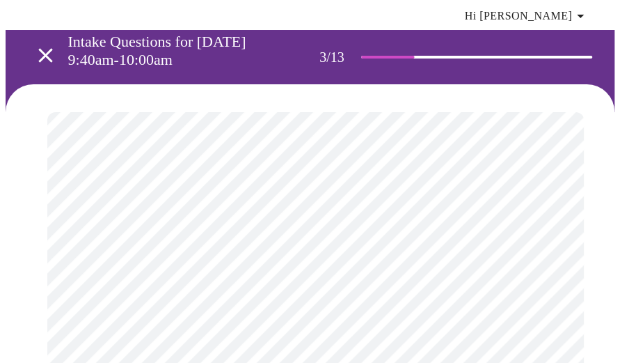
scroll to position [61, 0]
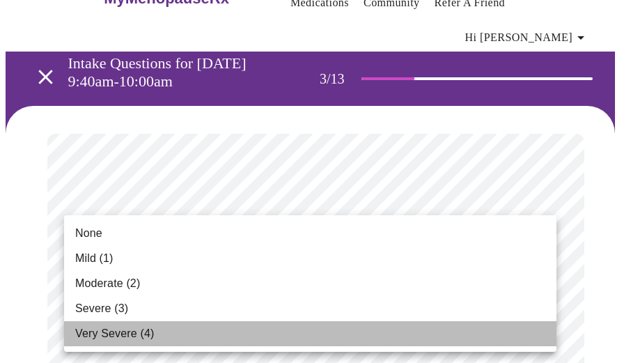
click at [113, 331] on span "Very Severe (4)" at bounding box center [114, 333] width 79 height 17
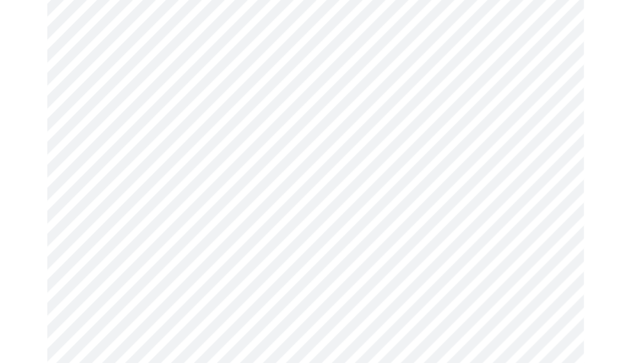
scroll to position [627, 0]
click at [529, 237] on body "MyMenopauseRx Appointments Messaging Labs Uploads Medications Community Refer a…" at bounding box center [310, 99] width 609 height 1441
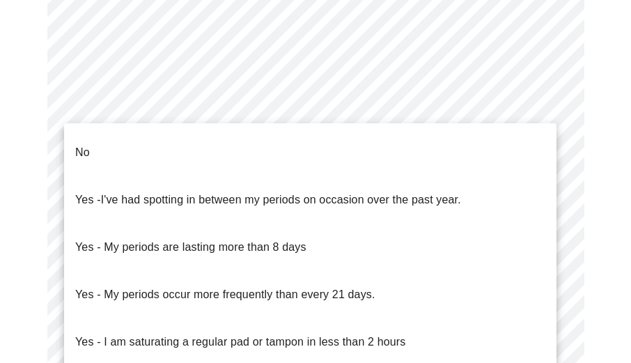
click at [291, 144] on li "No" at bounding box center [310, 152] width 492 height 47
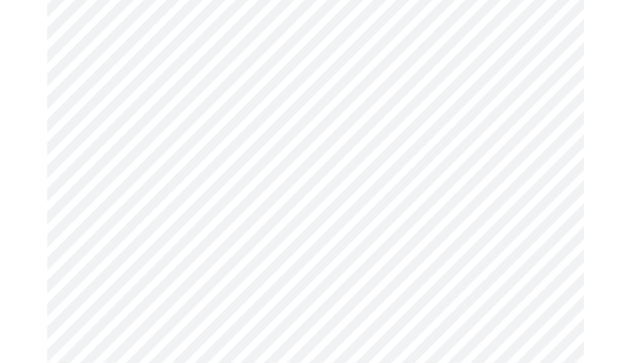
scroll to position [696, 0]
click at [471, 271] on body "MyMenopauseRx Appointments Messaging Labs Uploads Medications Community Refer a…" at bounding box center [310, 25] width 609 height 1433
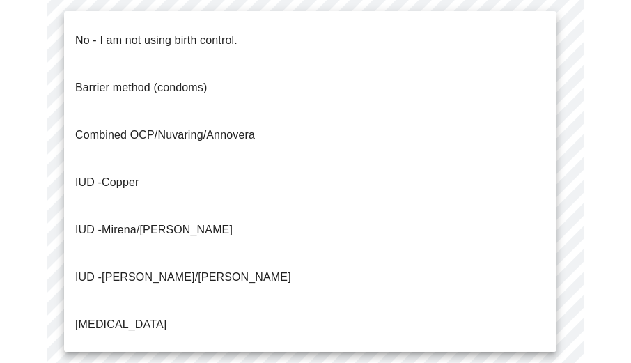
click at [263, 38] on li "No - I am not using birth control." at bounding box center [310, 40] width 492 height 47
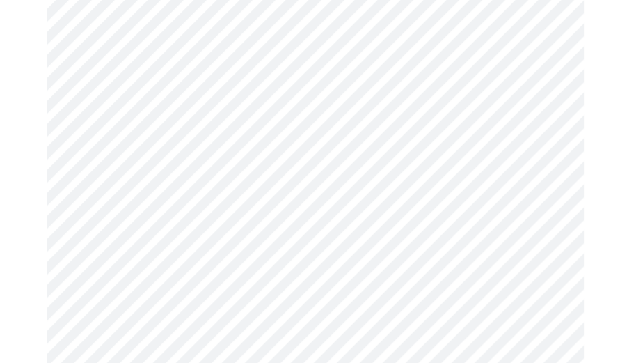
scroll to position [836, 0]
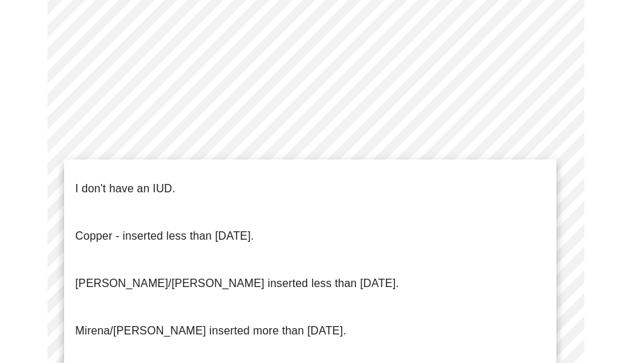
click at [276, 179] on li "I don't have an IUD." at bounding box center [310, 188] width 492 height 47
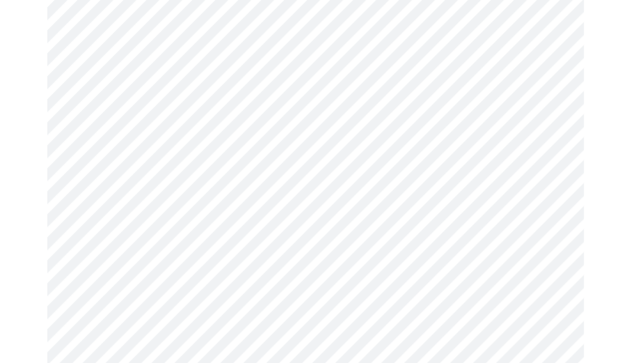
scroll to position [975, 0]
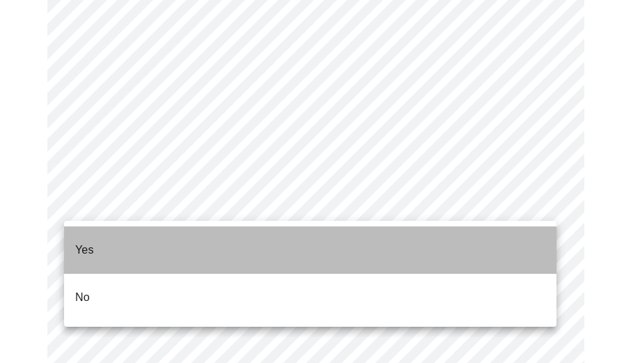
click at [226, 244] on li "Yes" at bounding box center [310, 249] width 492 height 47
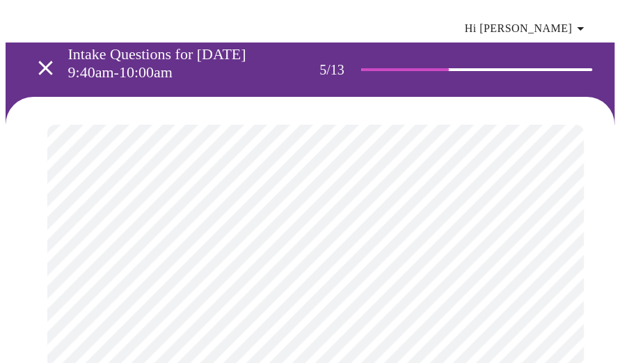
scroll to position [139, 0]
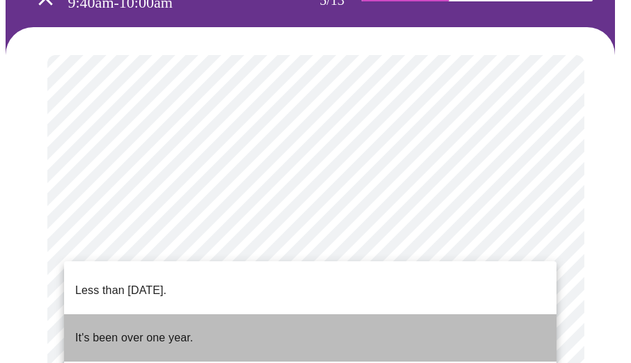
click at [174, 329] on p "It's been over one year." at bounding box center [134, 337] width 118 height 17
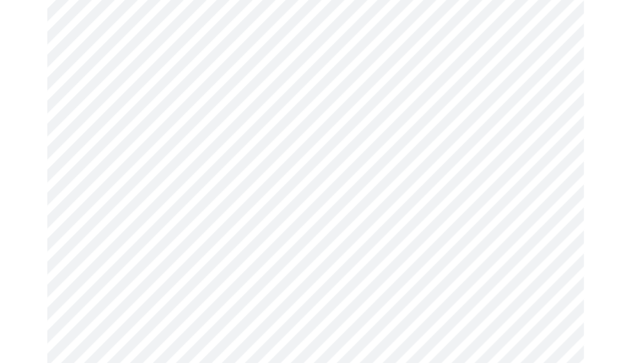
scroll to position [279, 0]
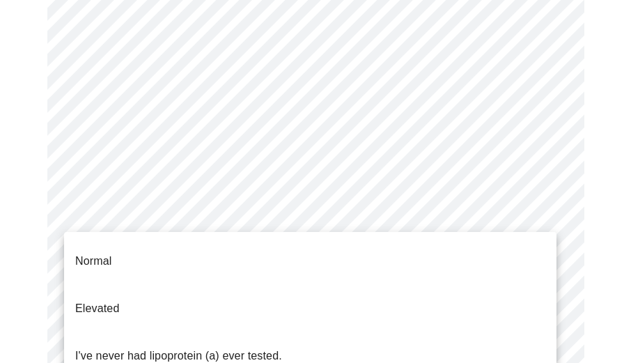
click at [533, 221] on body "MyMenopauseRx Appointments Messaging Labs Uploads Medications Community Refer a…" at bounding box center [316, 319] width 620 height 1184
click at [127, 246] on li "Normal" at bounding box center [310, 260] width 492 height 47
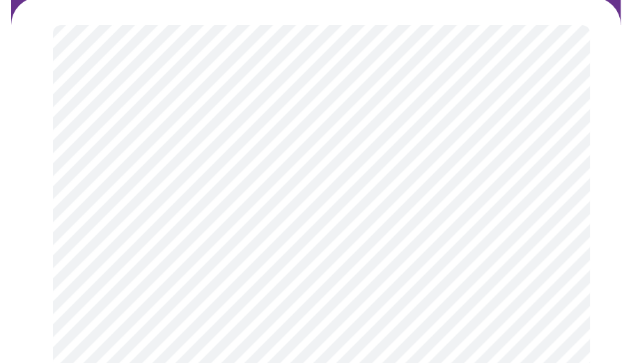
scroll to position [209, 0]
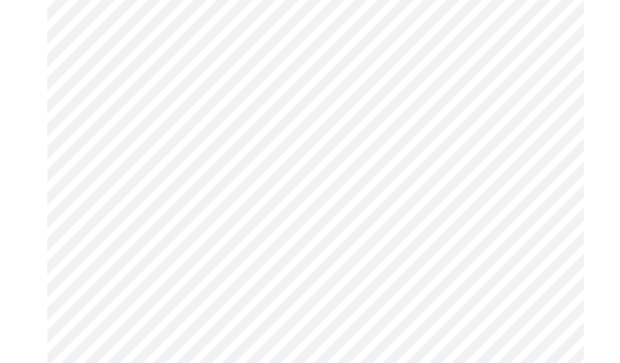
click at [185, 212] on body "MyMenopauseRx Appointments Messaging Labs Uploads Medications Community Refer a…" at bounding box center [310, 200] width 609 height 807
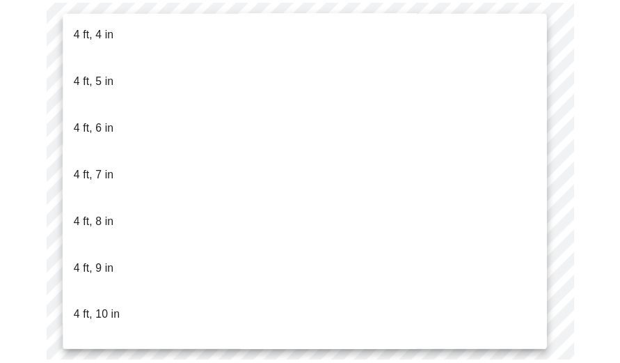
scroll to position [766, 0]
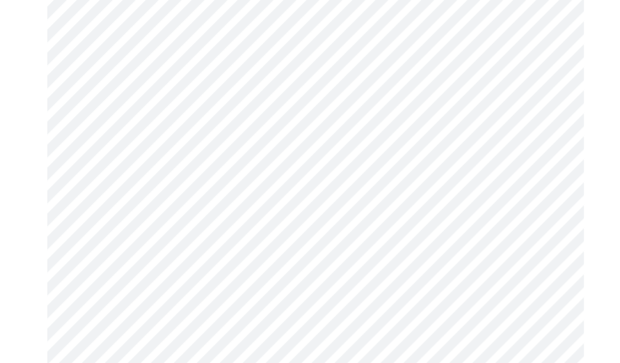
scroll to position [3691, 0]
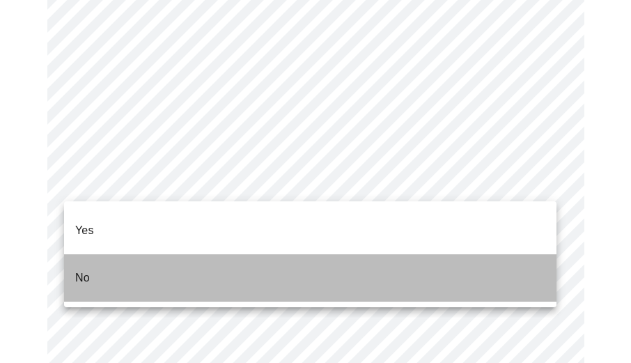
click at [99, 263] on li "No" at bounding box center [310, 277] width 492 height 47
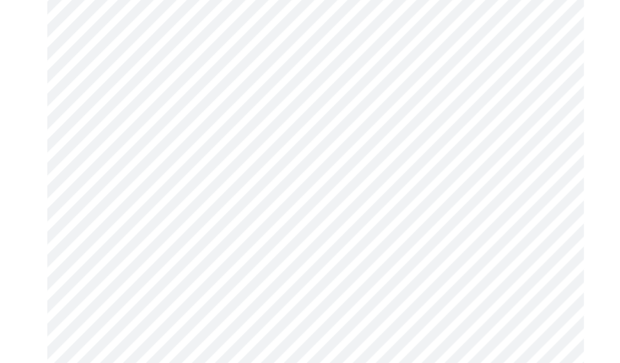
scroll to position [905, 0]
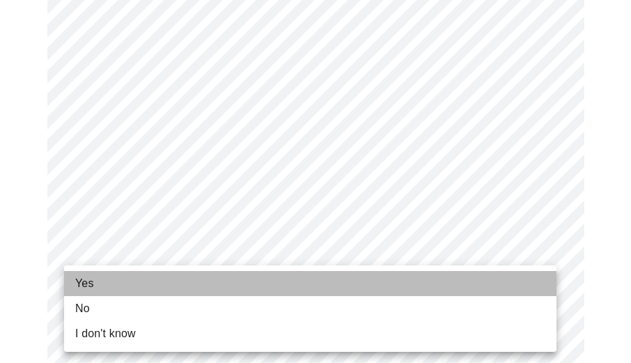
click at [90, 285] on span "Yes" at bounding box center [84, 283] width 19 height 17
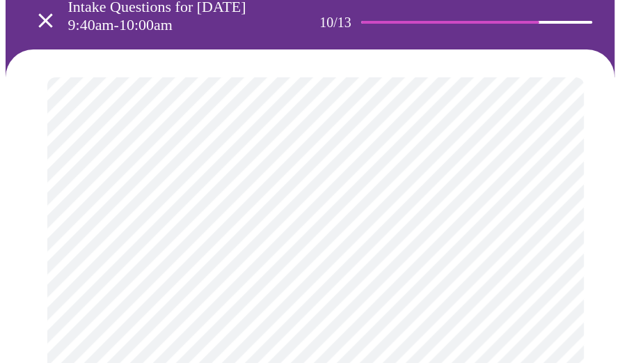
scroll to position [139, 0]
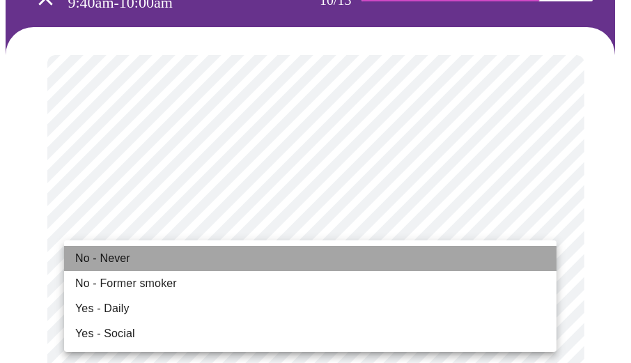
click at [111, 257] on span "No - Never" at bounding box center [102, 258] width 55 height 17
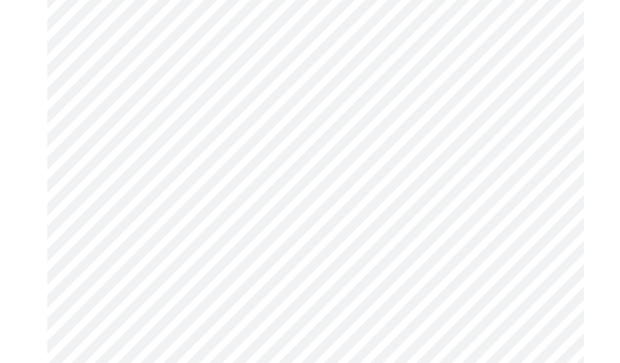
scroll to position [1253, 0]
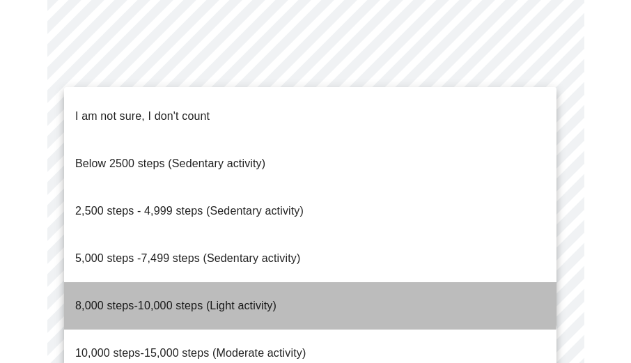
click at [259, 299] on span "8,000 steps-10,000 steps (Light activity)" at bounding box center [175, 305] width 201 height 12
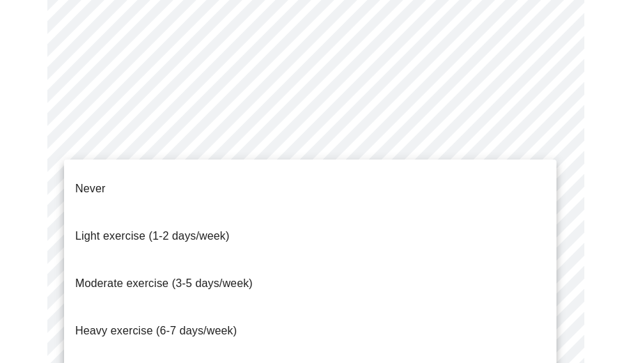
click at [226, 264] on span "Moderate exercise (3-5 days/week)" at bounding box center [164, 283] width 178 height 39
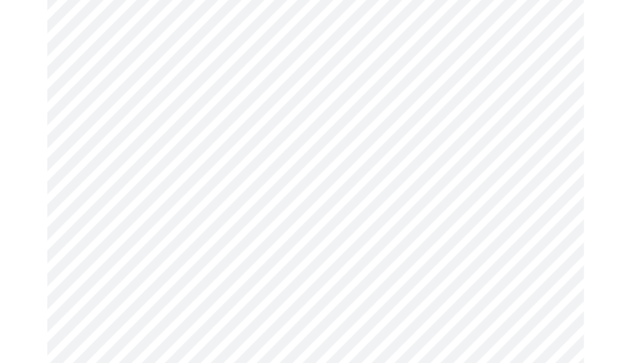
scroll to position [1393, 0]
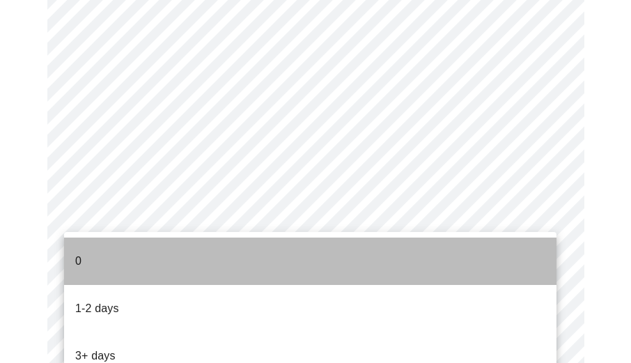
click at [146, 257] on li "0" at bounding box center [310, 260] width 492 height 47
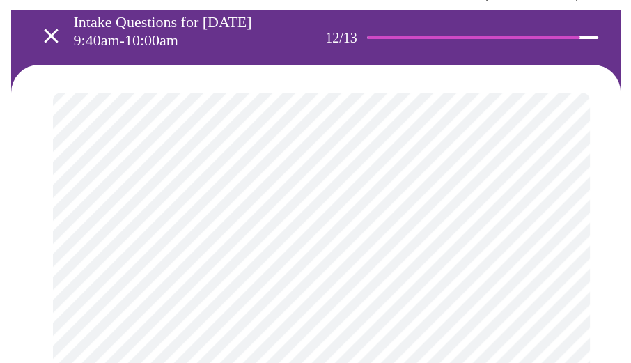
scroll to position [119, 0]
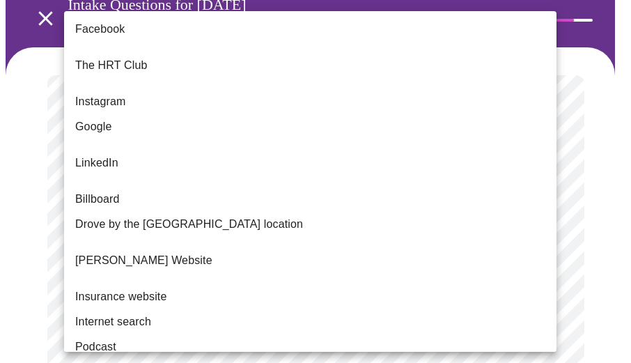
click at [479, 188] on body "MyMenopauseRx Appointments Messaging Labs Uploads Medications Community Refer a…" at bounding box center [316, 149] width 620 height 526
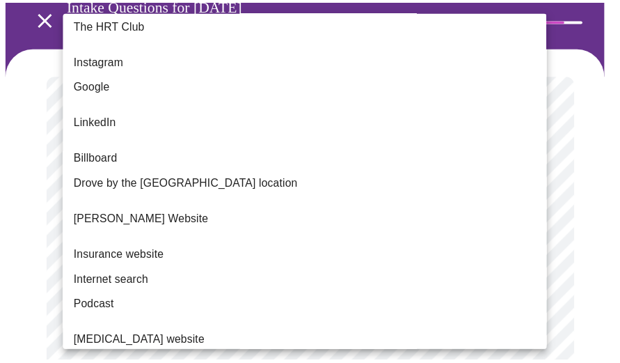
scroll to position [70, 0]
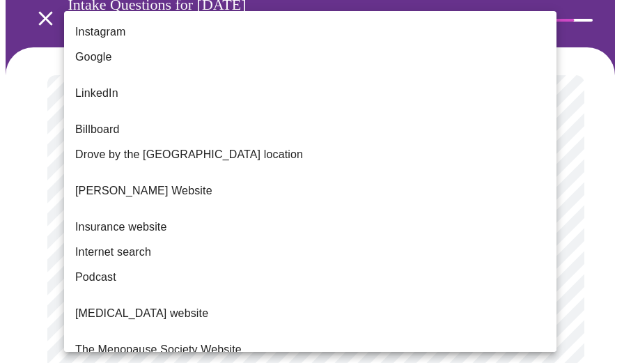
click at [175, 240] on li "Internet search" at bounding box center [310, 252] width 492 height 25
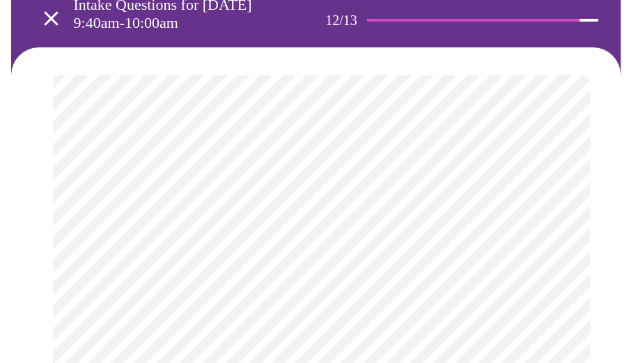
scroll to position [0, 0]
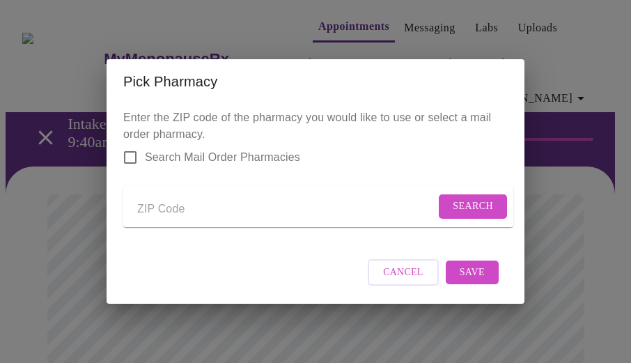
click at [199, 200] on input "Send a message to your care team" at bounding box center [286, 209] width 298 height 22
type input "77041"
click at [453, 198] on span "Search" at bounding box center [473, 206] width 40 height 17
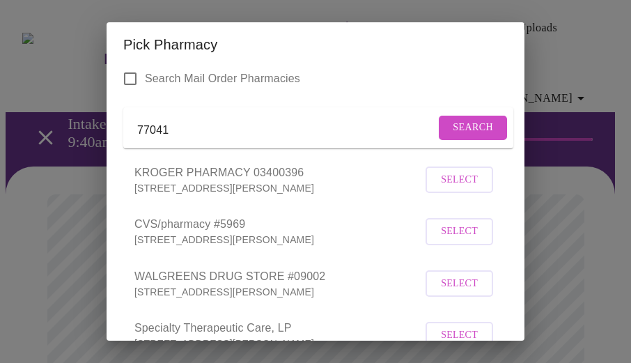
scroll to position [70, 0]
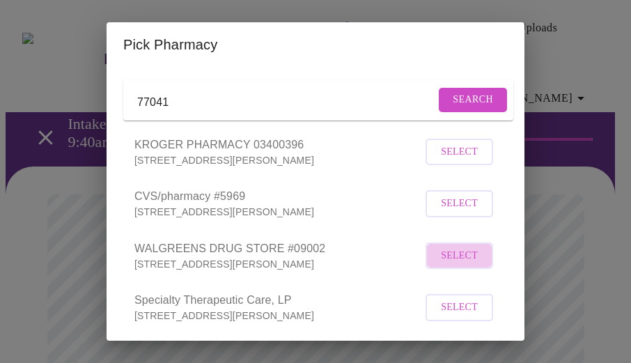
click at [441, 265] on span "Select" at bounding box center [459, 255] width 37 height 17
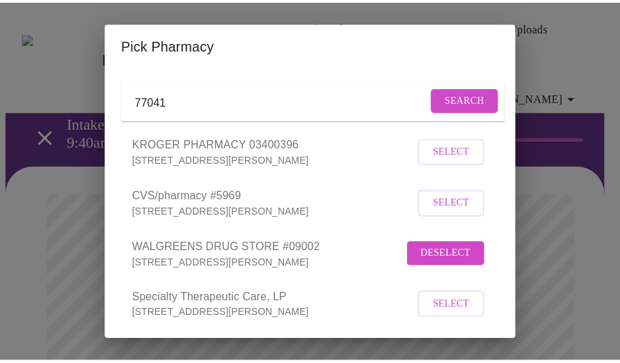
scroll to position [255, 0]
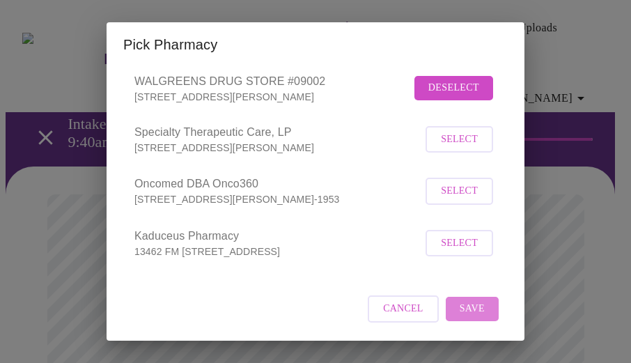
click at [460, 302] on span "Save" at bounding box center [472, 308] width 25 height 17
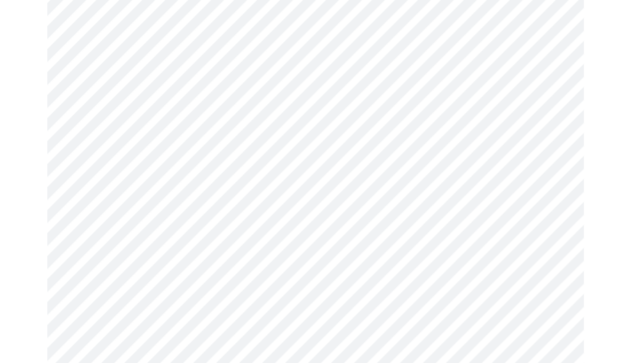
scroll to position [721, 0]
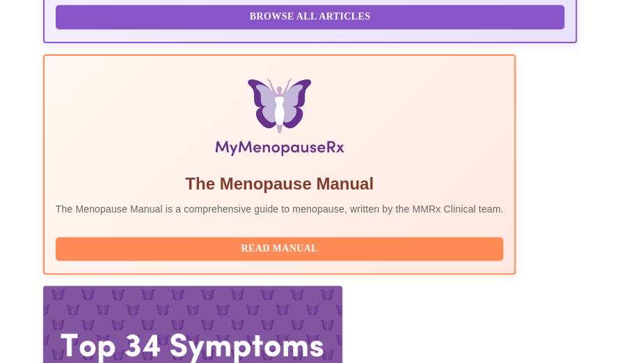
scroll to position [509, 0]
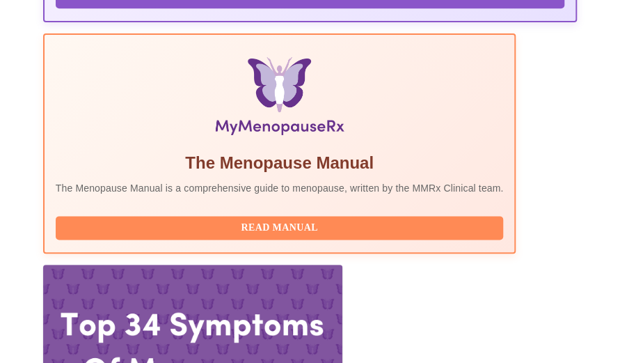
drag, startPoint x: 542, startPoint y: 1, endPoint x: 188, endPoint y: 51, distance: 357.3
